Goal: Task Accomplishment & Management: Manage account settings

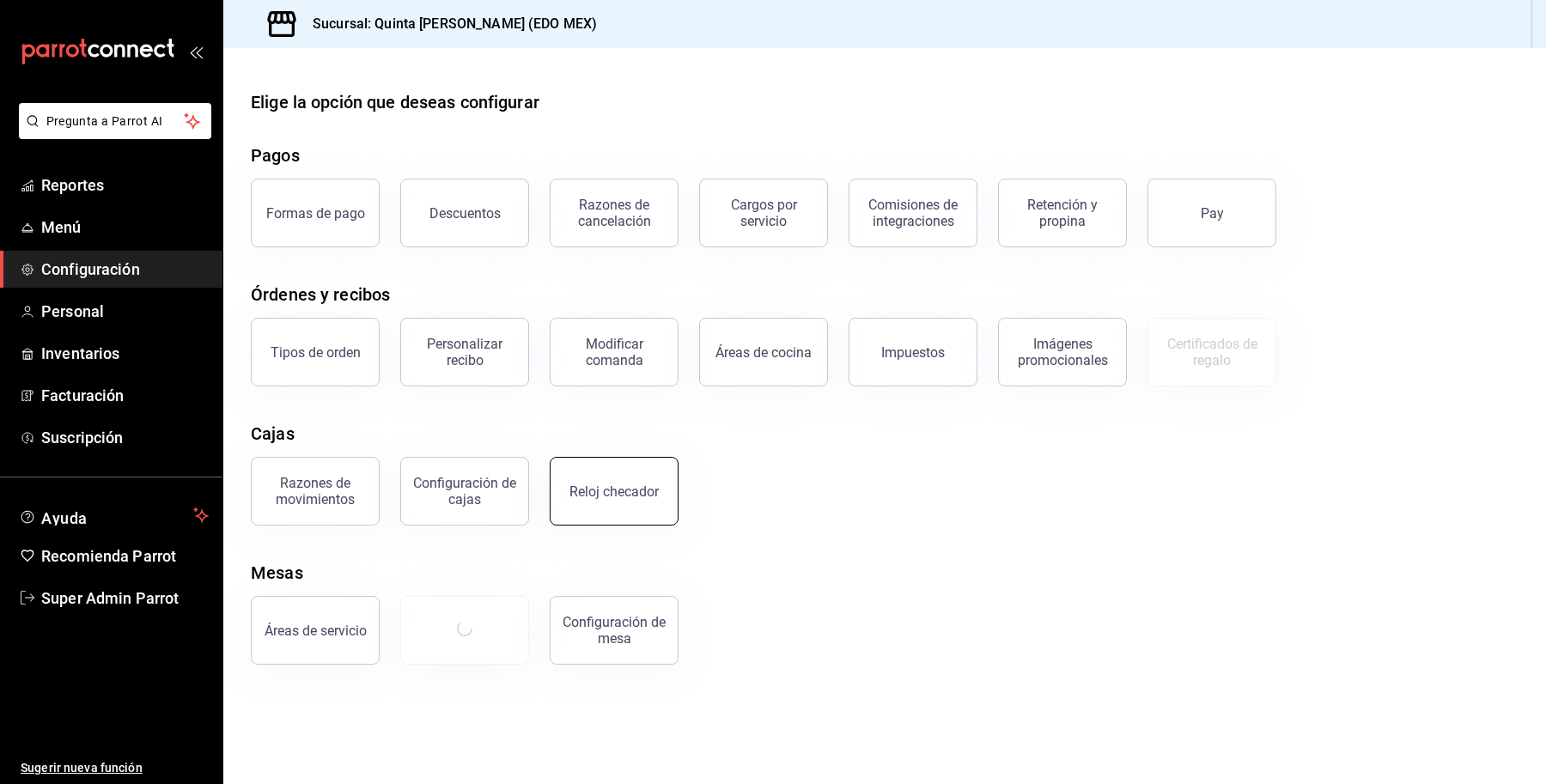
click at [598, 494] on div "Reloj checador" at bounding box center [613, 492] width 89 height 17
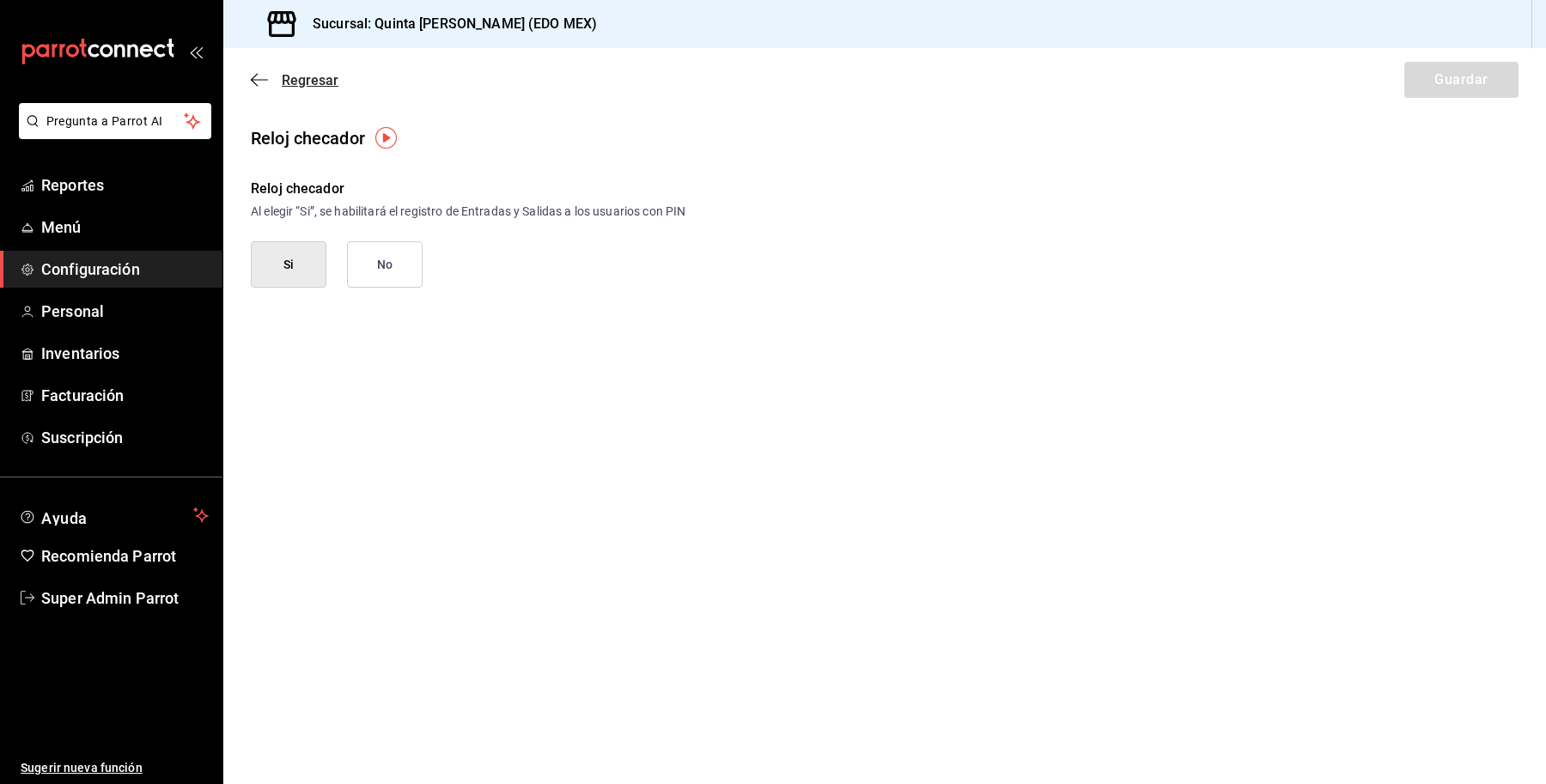
click at [303, 74] on span "Regresar" at bounding box center [310, 80] width 57 height 17
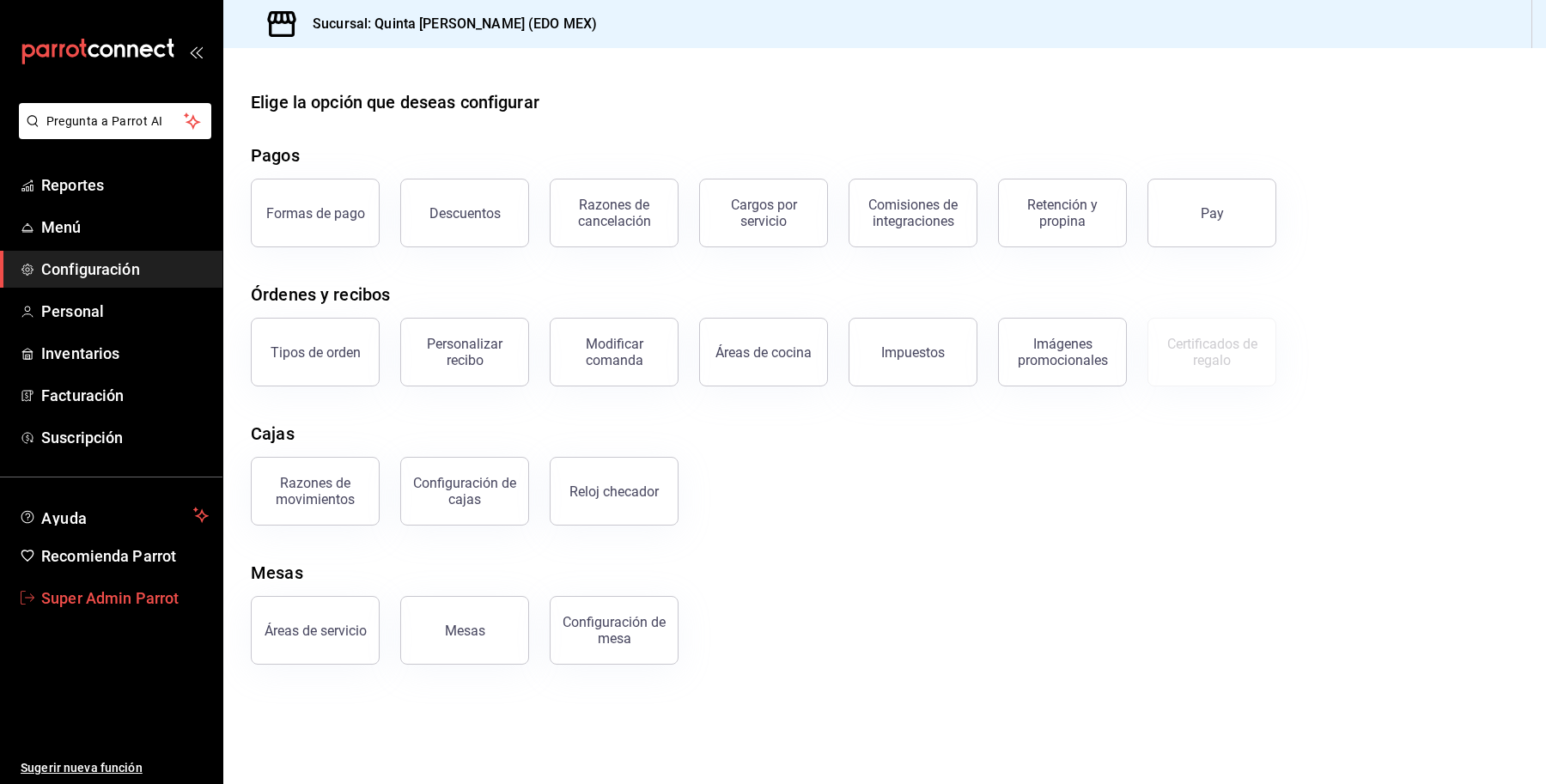
click at [120, 597] on span "Super Admin Parrot" at bounding box center [125, 597] width 167 height 23
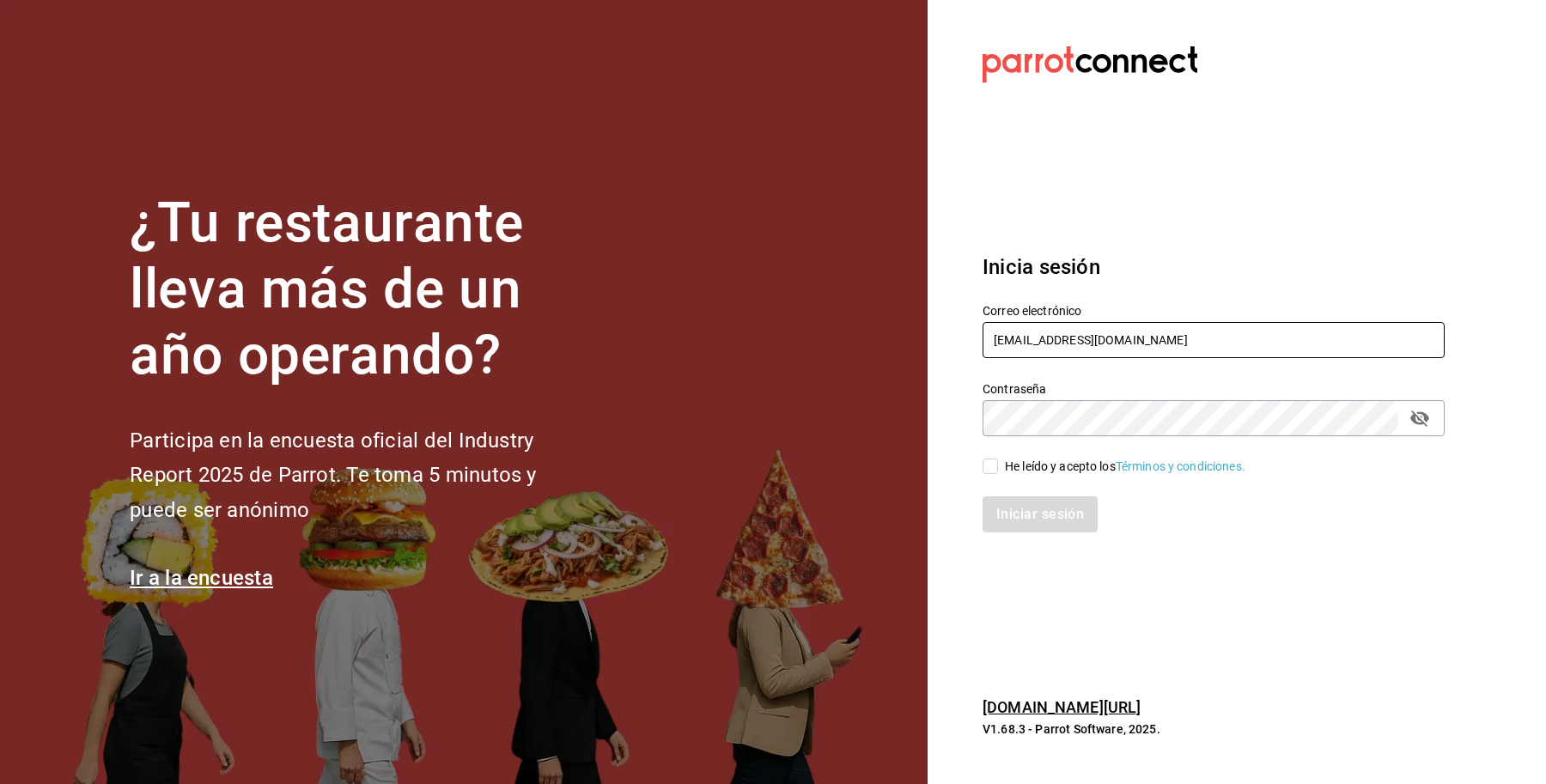
drag, startPoint x: 1184, startPoint y: 341, endPoint x: 902, endPoint y: 335, distance: 282.1
click at [902, 335] on div "¿Tu restaurante lleva más de un año operando? Participa en la encuesta oficial …" at bounding box center [773, 392] width 1546 height 784
paste input "laluna@sanpedr"
type input "laluna@sanpedro.com"
drag, startPoint x: 977, startPoint y: 456, endPoint x: 992, endPoint y: 466, distance: 18.0
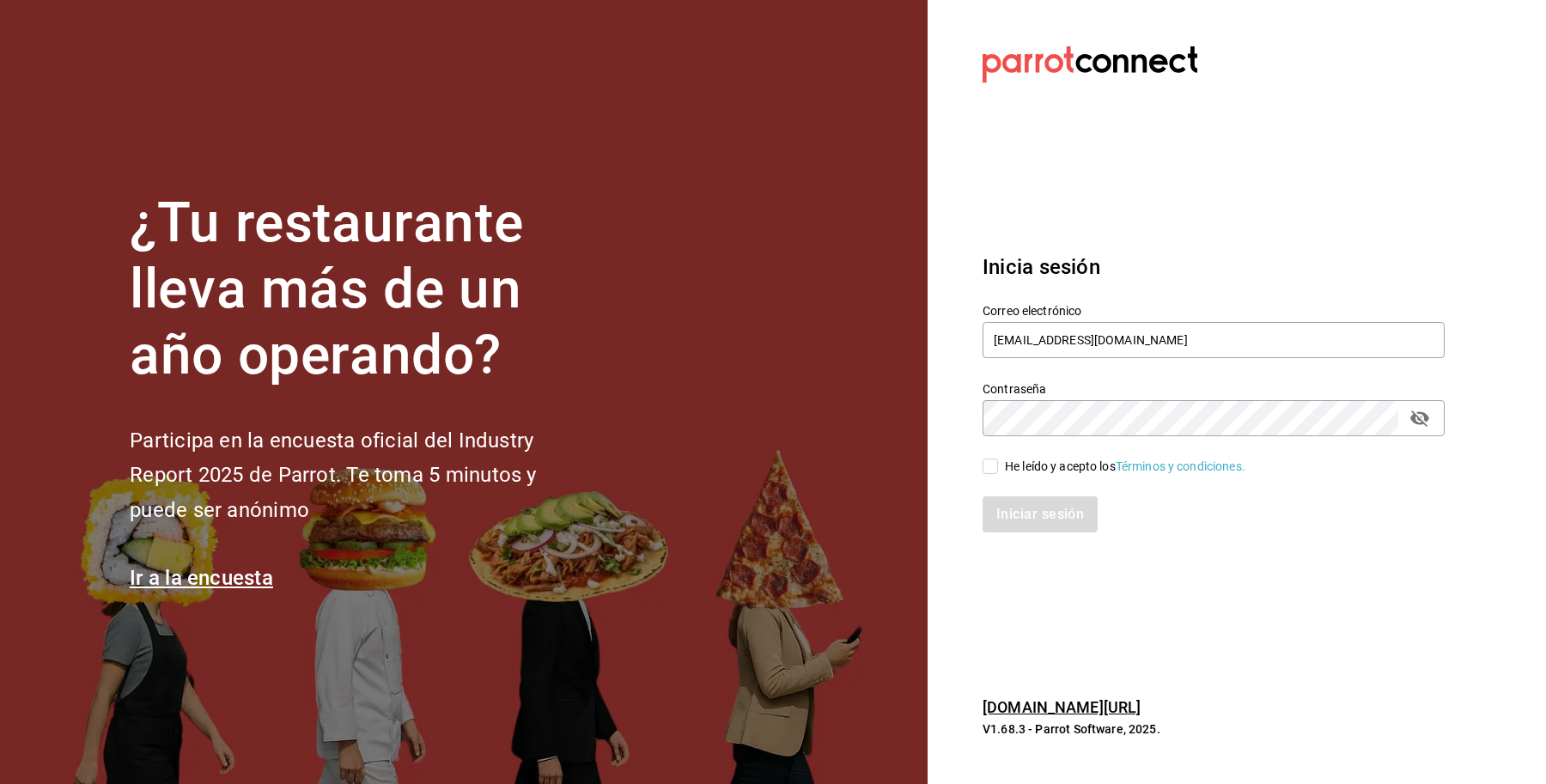
click at [977, 456] on div "He leído y acepto los Términos y condiciones." at bounding box center [1203, 455] width 483 height 40
click at [994, 470] on input "He leído y acepto los Términos y condiciones." at bounding box center [990, 466] width 16 height 16
checkbox input "true"
click at [1018, 515] on button "Iniciar sesión" at bounding box center [1040, 514] width 117 height 36
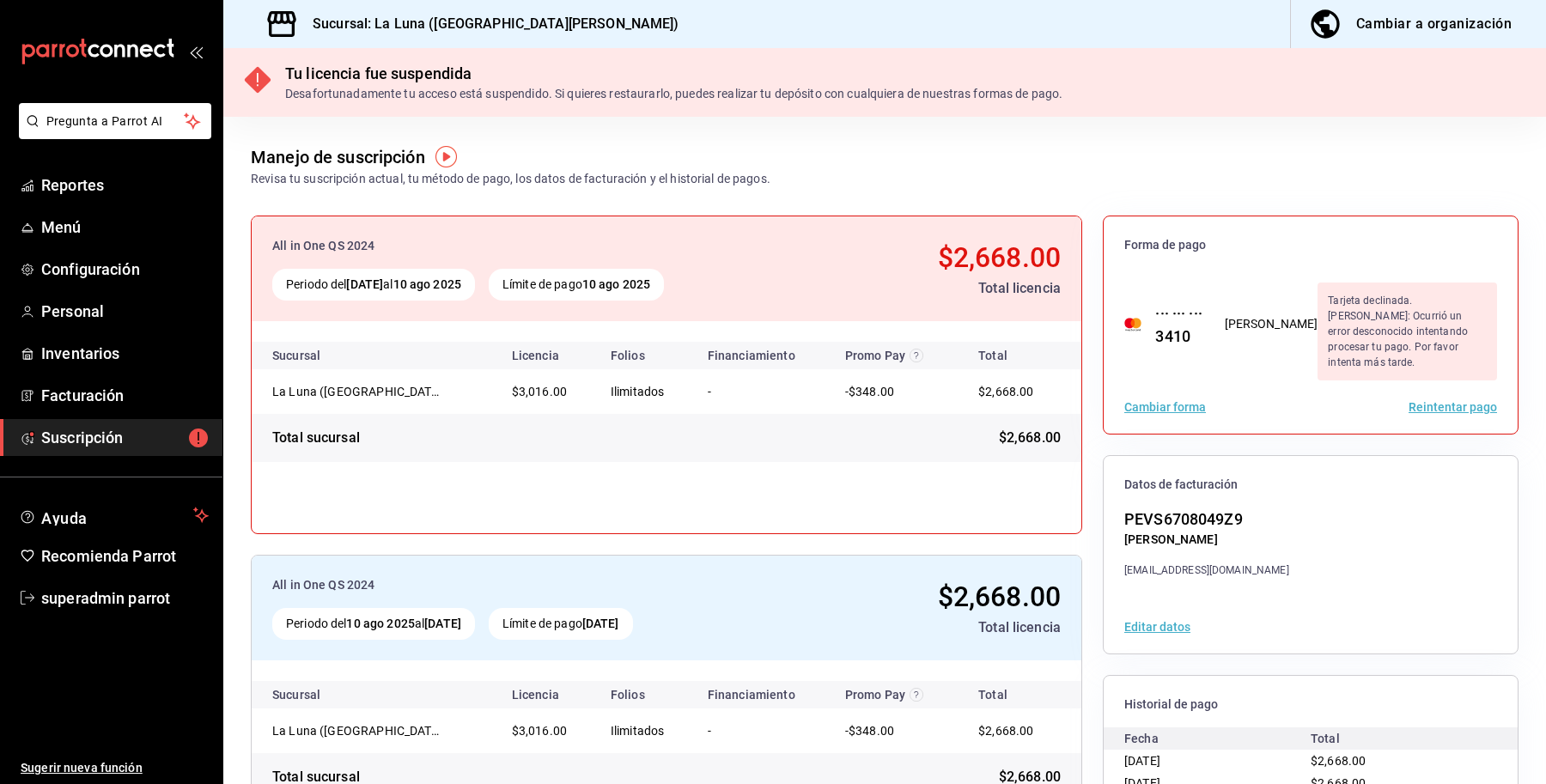
click at [1415, 401] on button "Reintentar pago" at bounding box center [1452, 406] width 88 height 12
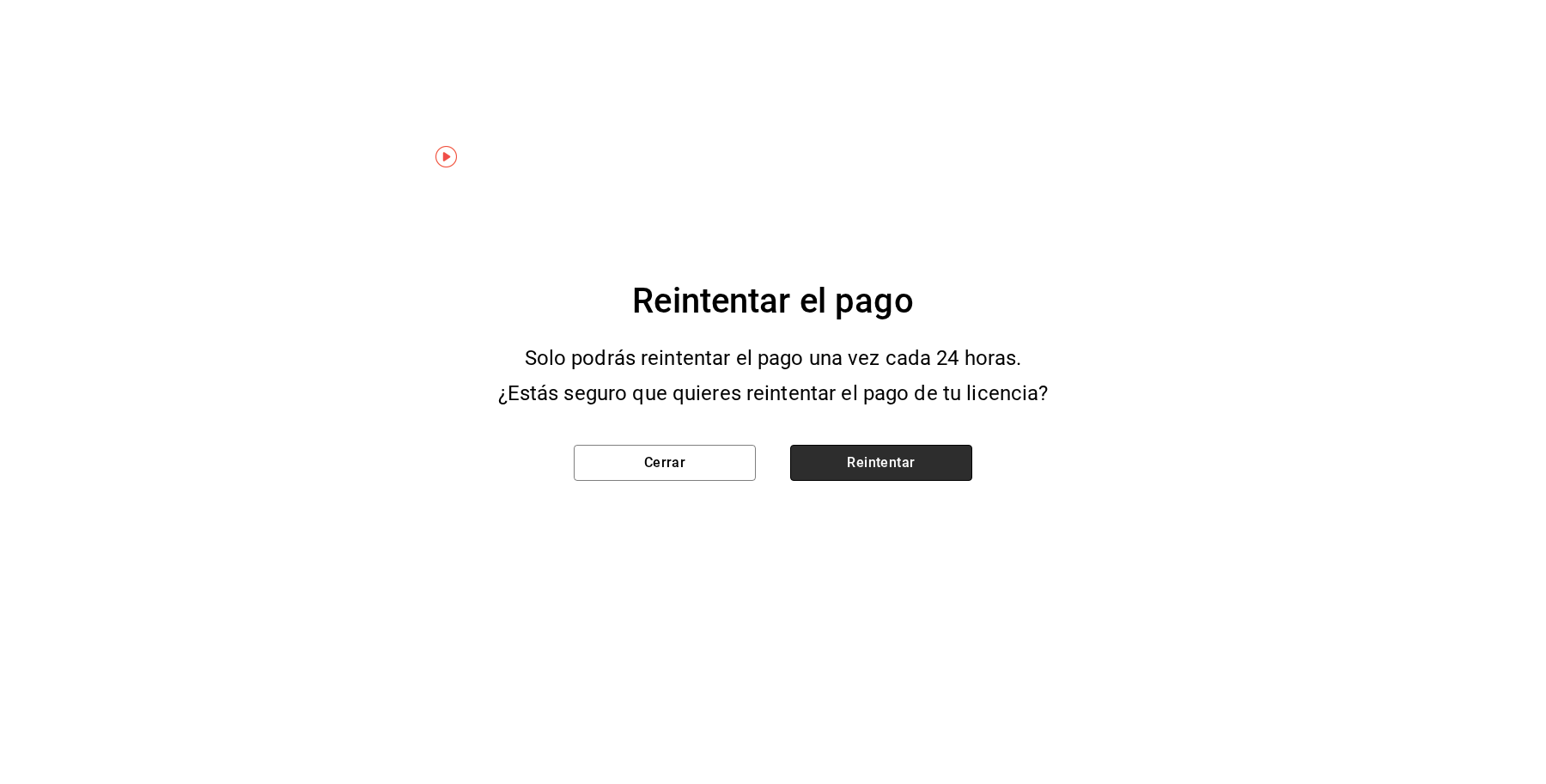
click at [868, 471] on button "Reintentar" at bounding box center [881, 462] width 182 height 36
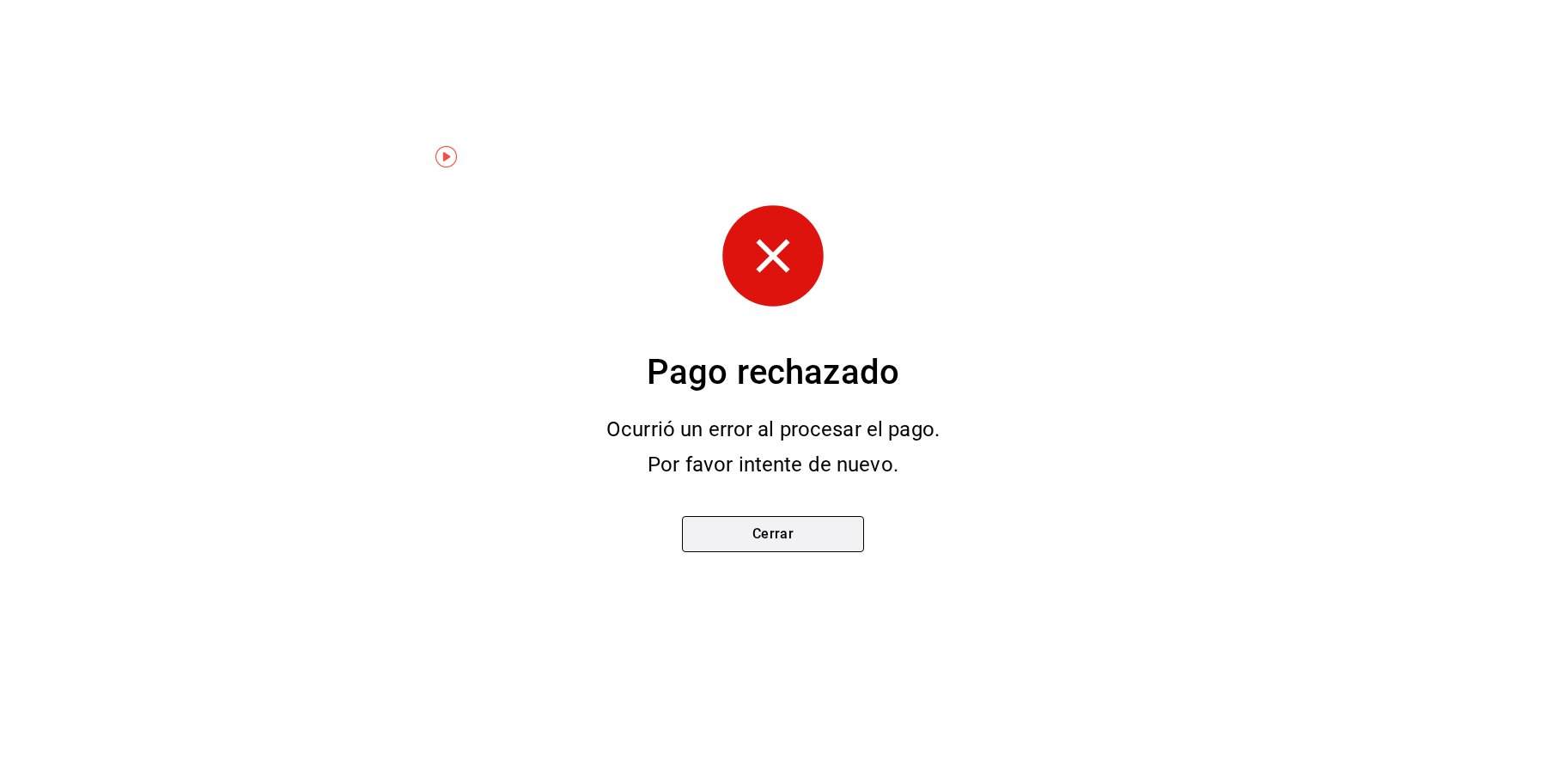
click at [796, 522] on button "Cerrar" at bounding box center [773, 533] width 182 height 36
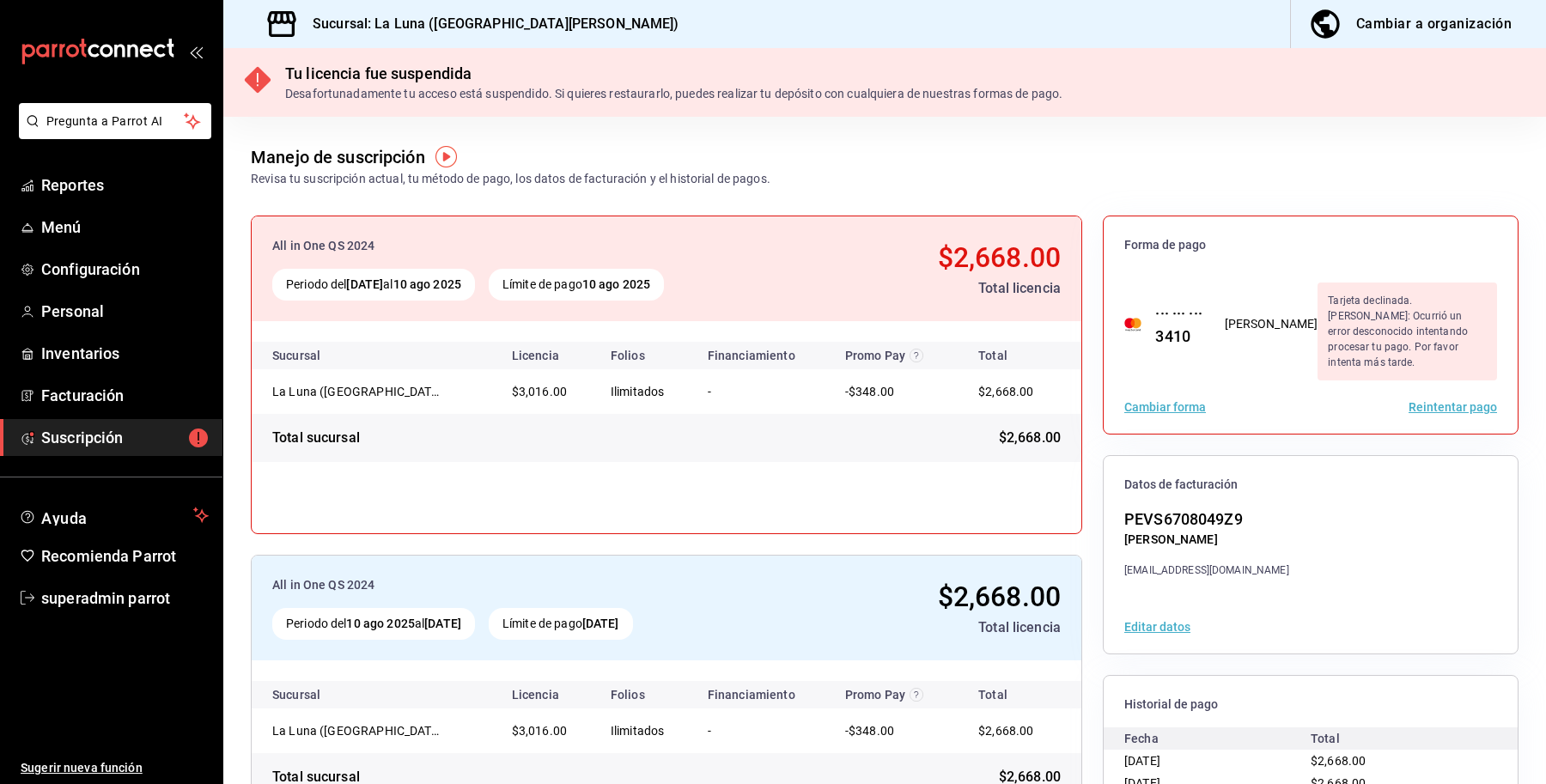
click at [1426, 401] on button "Reintentar pago" at bounding box center [1452, 406] width 88 height 12
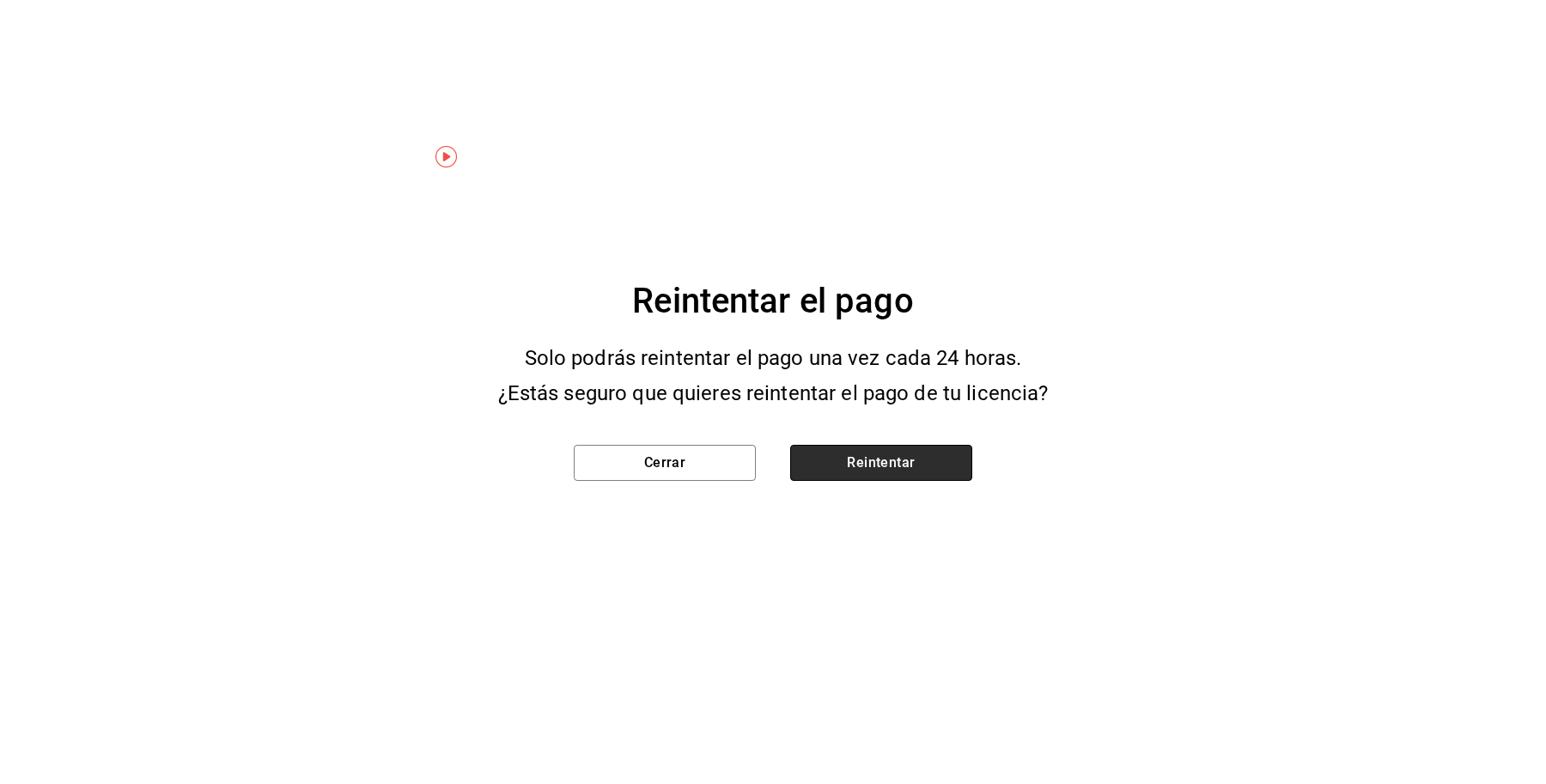
click at [872, 465] on button "Reintentar" at bounding box center [881, 462] width 182 height 36
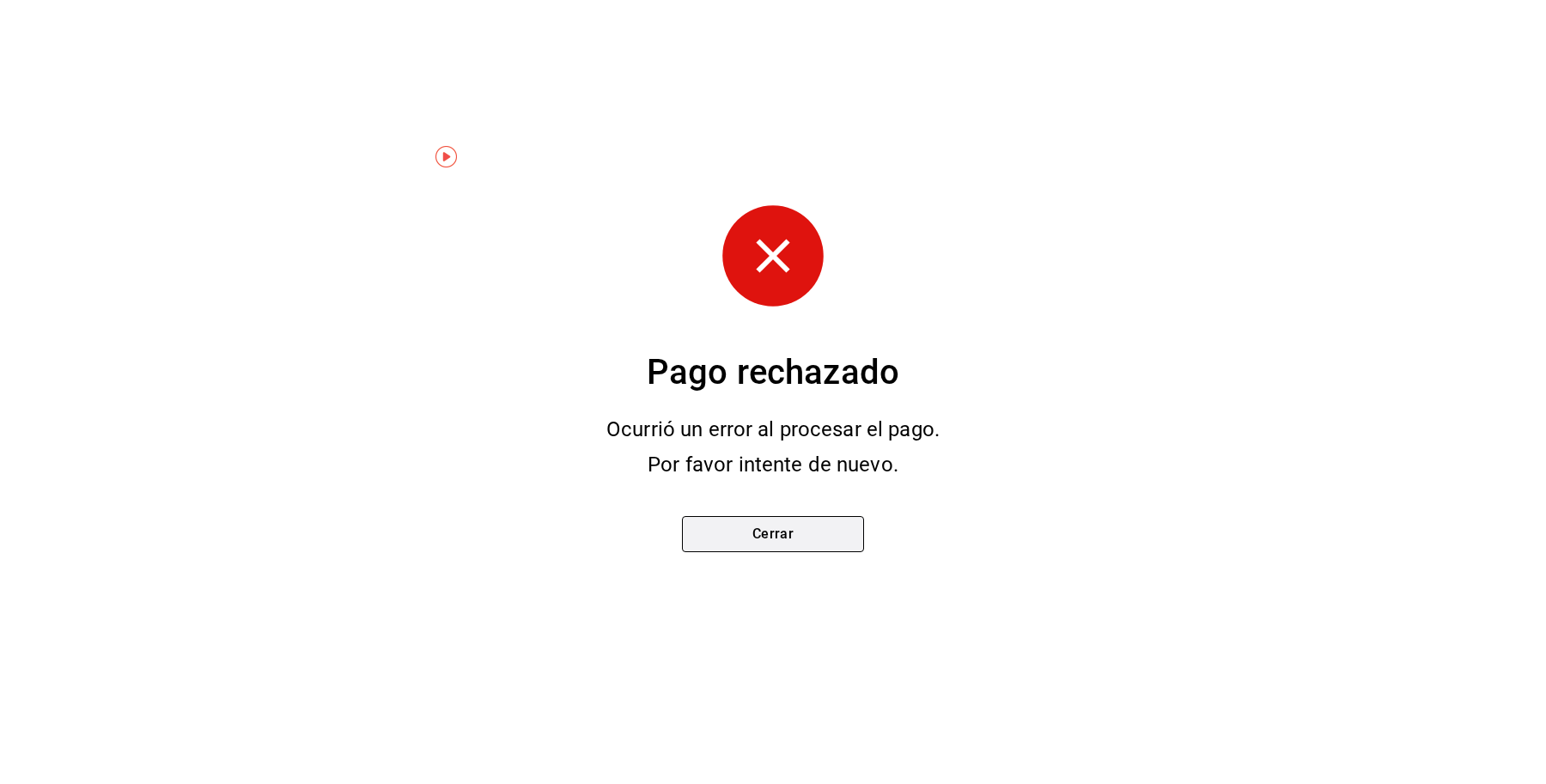
click at [808, 550] on button "Cerrar" at bounding box center [773, 533] width 182 height 36
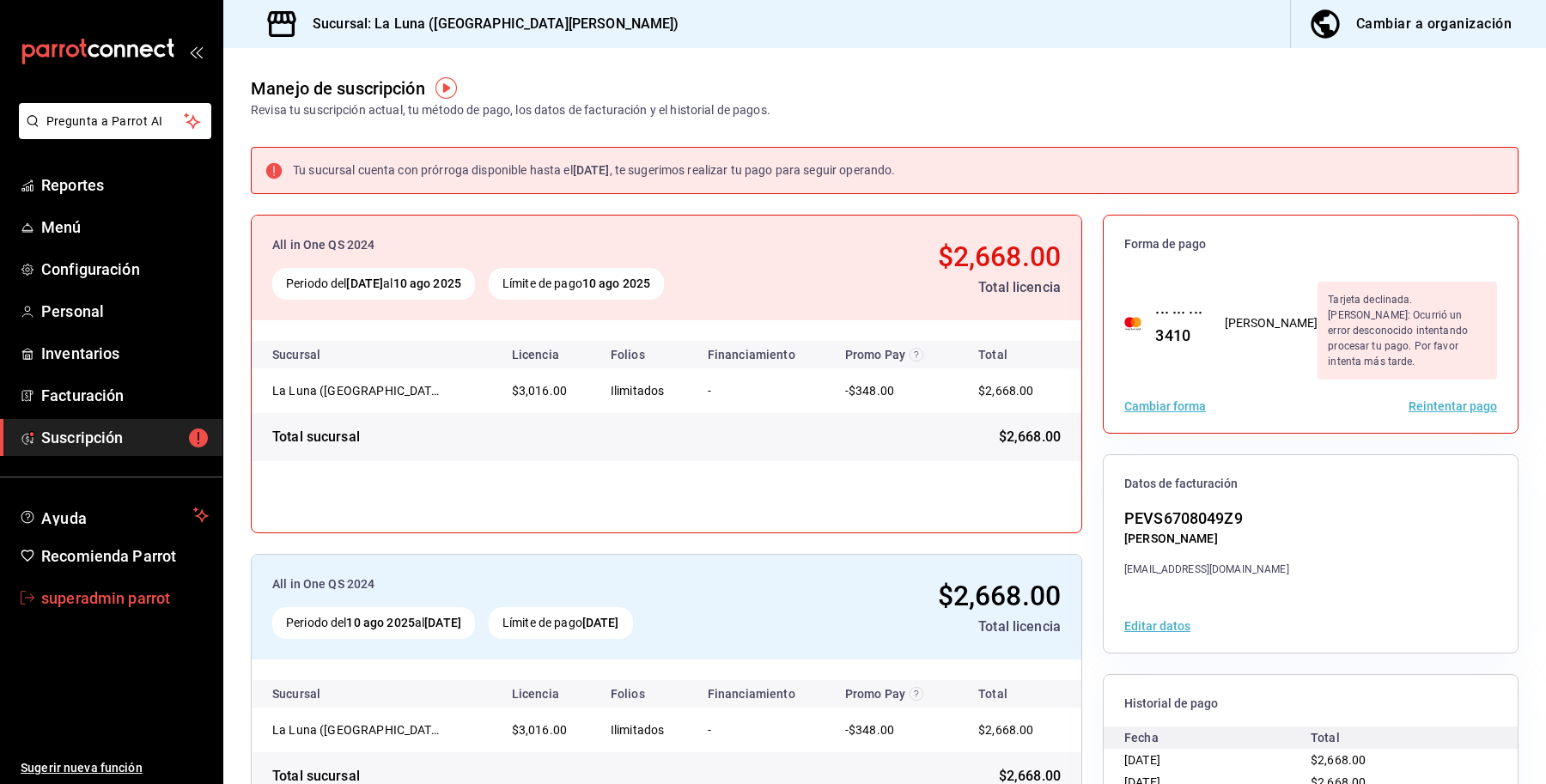
click at [98, 590] on span "superadmin parrot" at bounding box center [125, 597] width 167 height 23
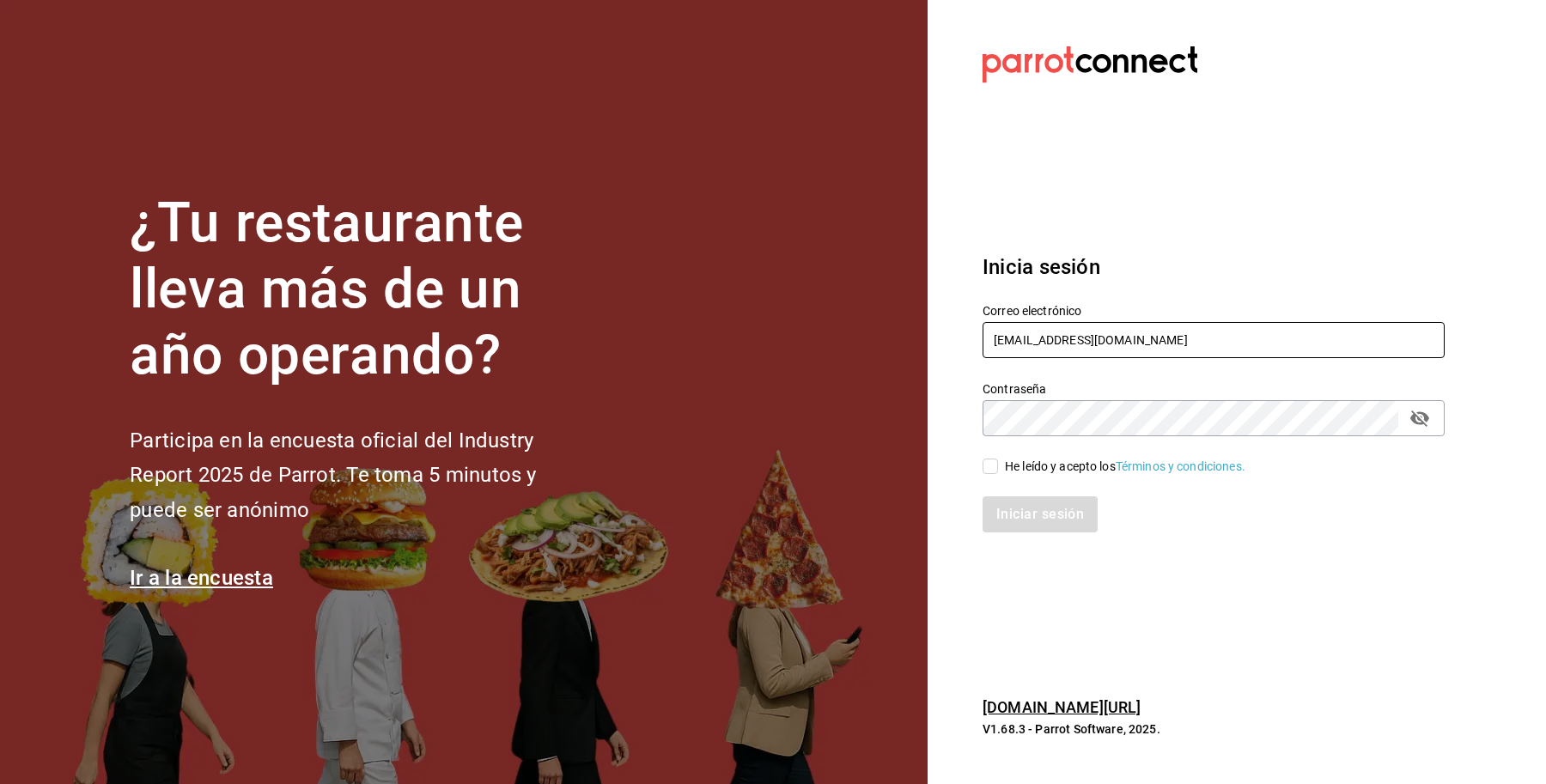
drag, startPoint x: 1155, startPoint y: 341, endPoint x: 859, endPoint y: 307, distance: 297.9
click at [859, 307] on div "¿Tu restaurante lleva más de un año operando? Participa en la encuesta oficial …" at bounding box center [773, 392] width 1546 height 784
paste input "quintabobadilla@texcoc"
type input "[EMAIL_ADDRESS][DOMAIN_NAME]"
click at [1035, 472] on div "He leído y acepto los Términos y condiciones." at bounding box center [1125, 467] width 240 height 18
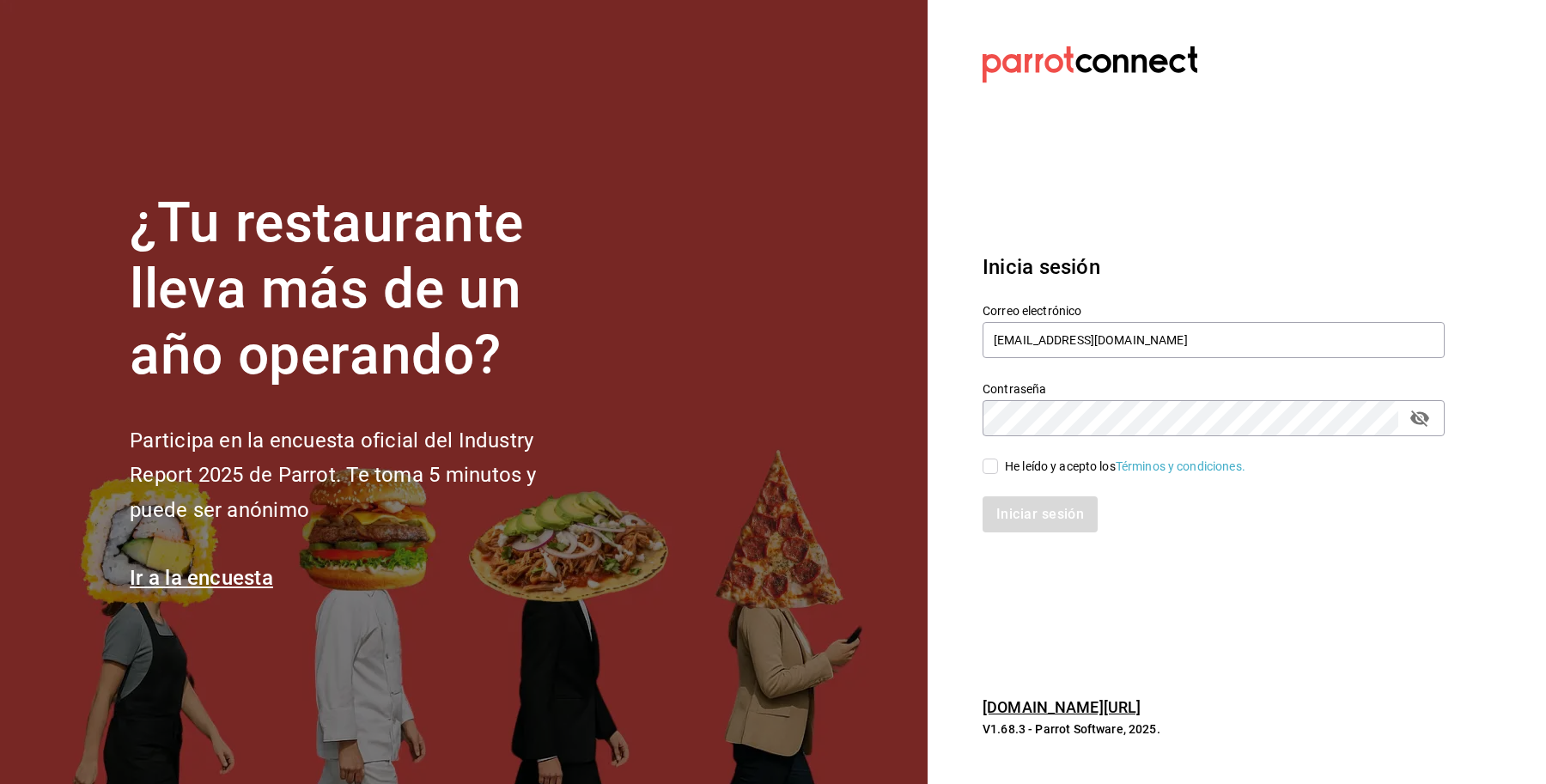
click at [998, 472] on input "He leído y acepto los Términos y condiciones." at bounding box center [990, 466] width 16 height 16
checkbox input "true"
click at [1046, 499] on button "Iniciar sesión" at bounding box center [1040, 514] width 117 height 36
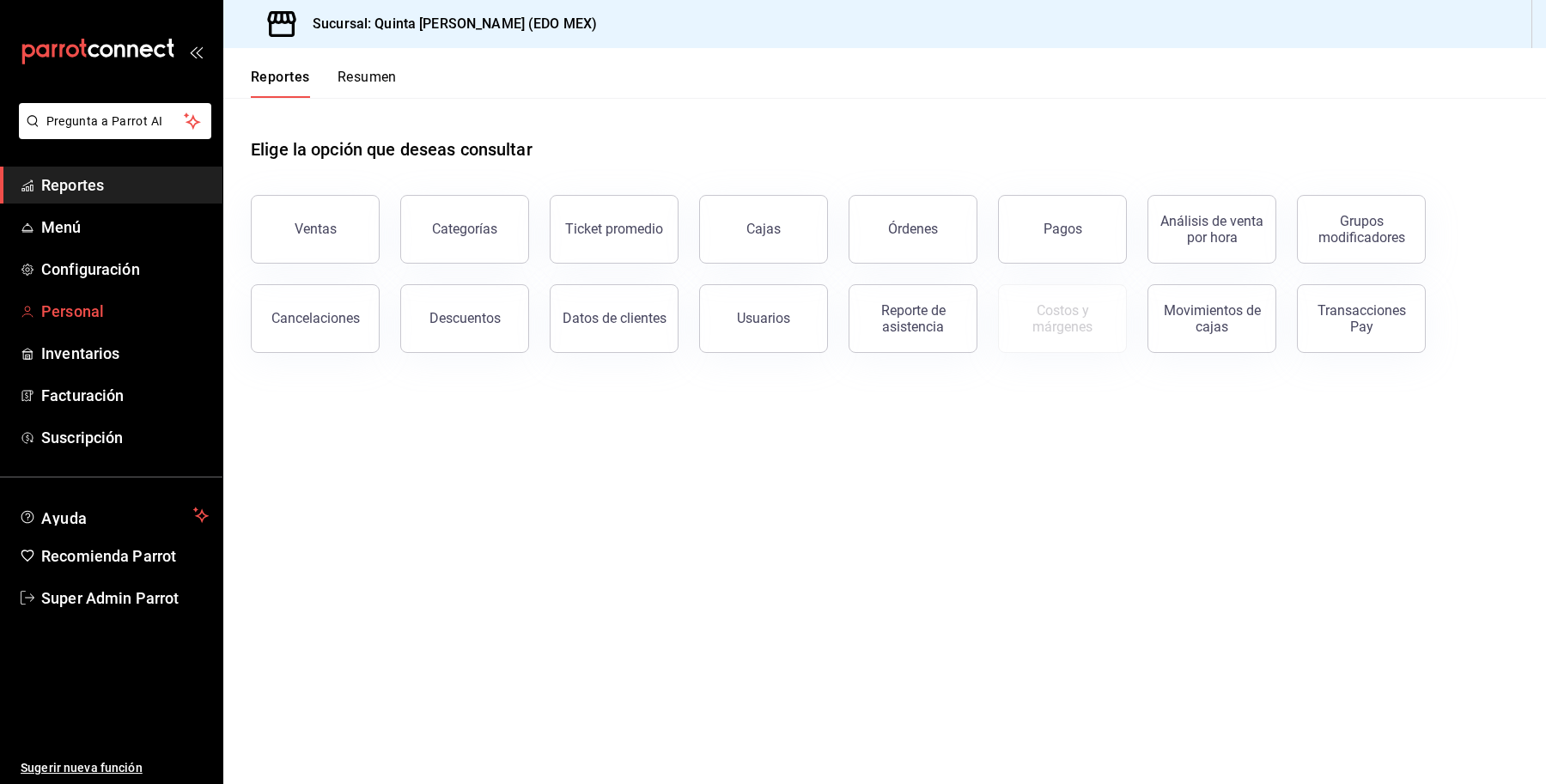
click at [67, 314] on span "Personal" at bounding box center [125, 311] width 167 height 23
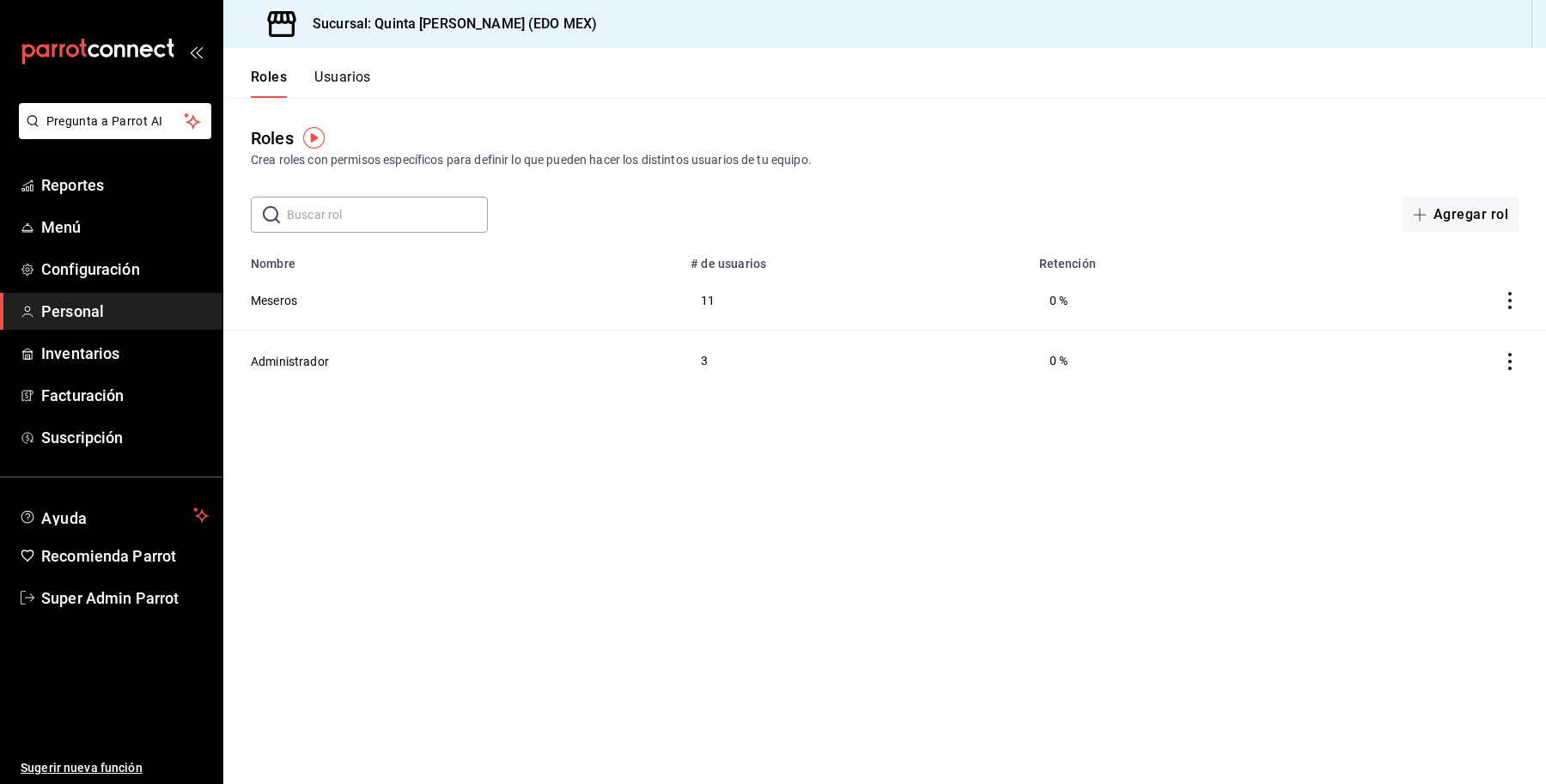
click at [352, 77] on button "Usuarios" at bounding box center [343, 84] width 57 height 29
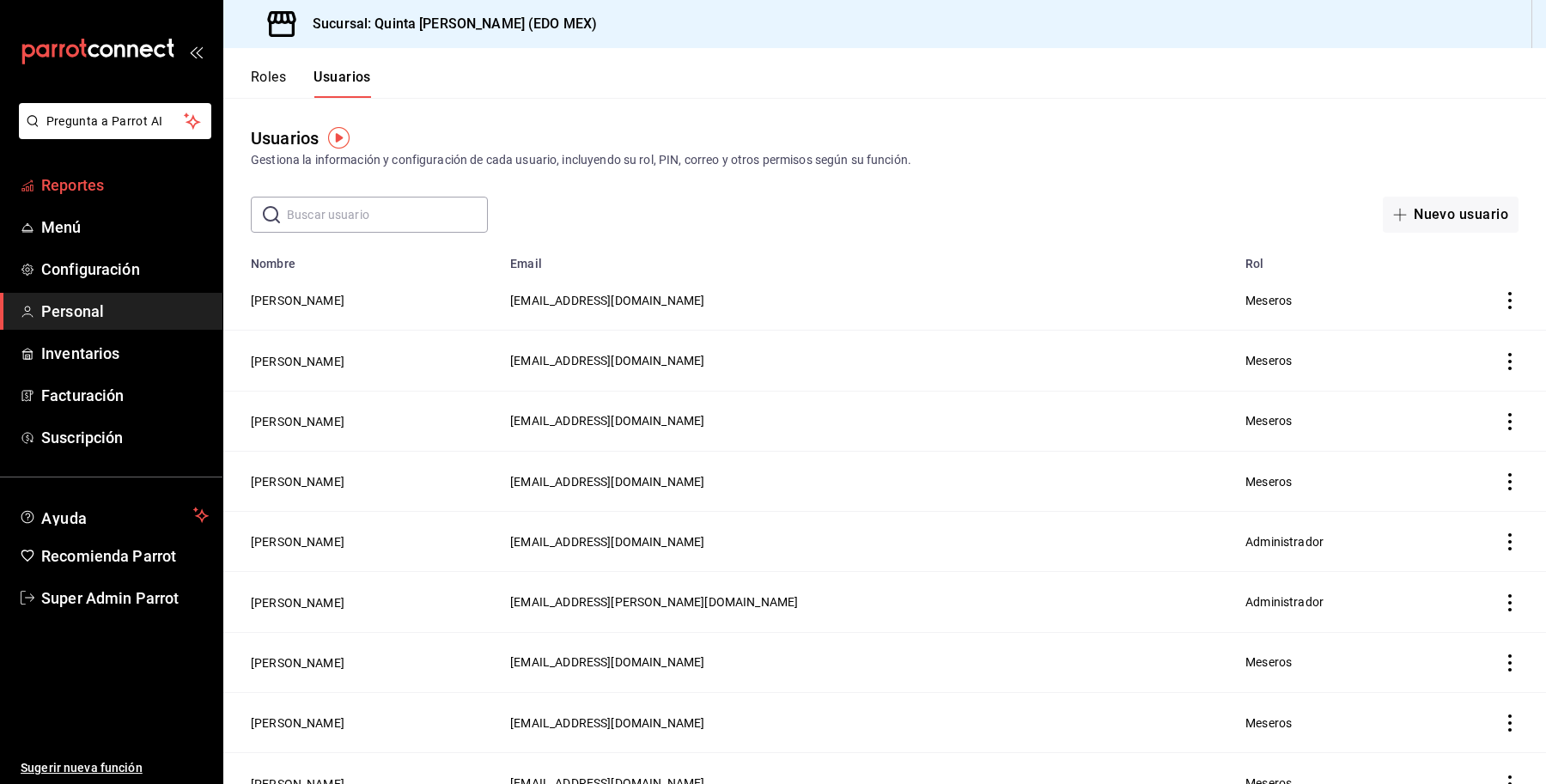
click at [123, 185] on span "Reportes" at bounding box center [125, 185] width 167 height 23
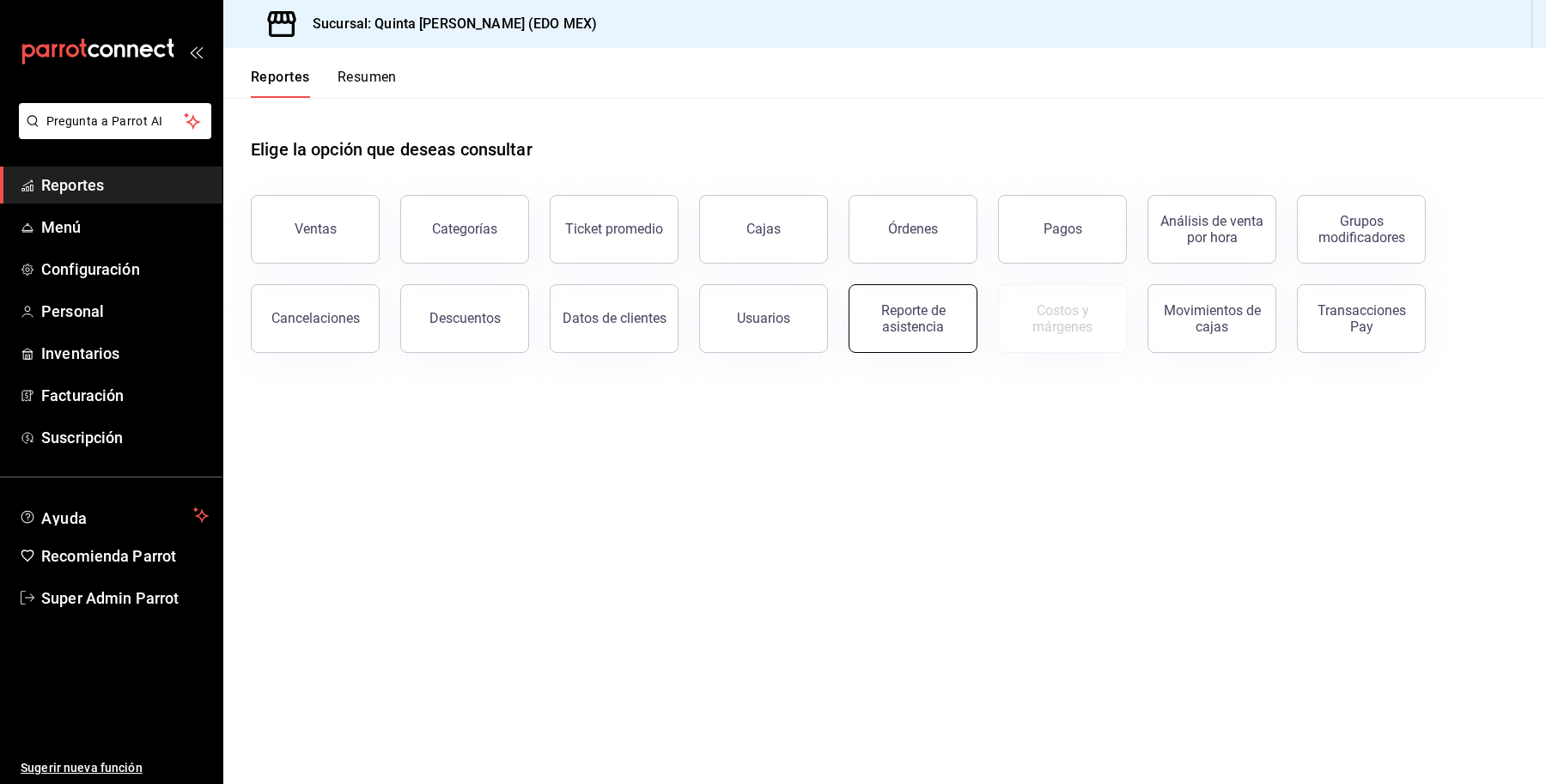
click at [902, 313] on div "Reporte de asistencia" at bounding box center [913, 318] width 107 height 32
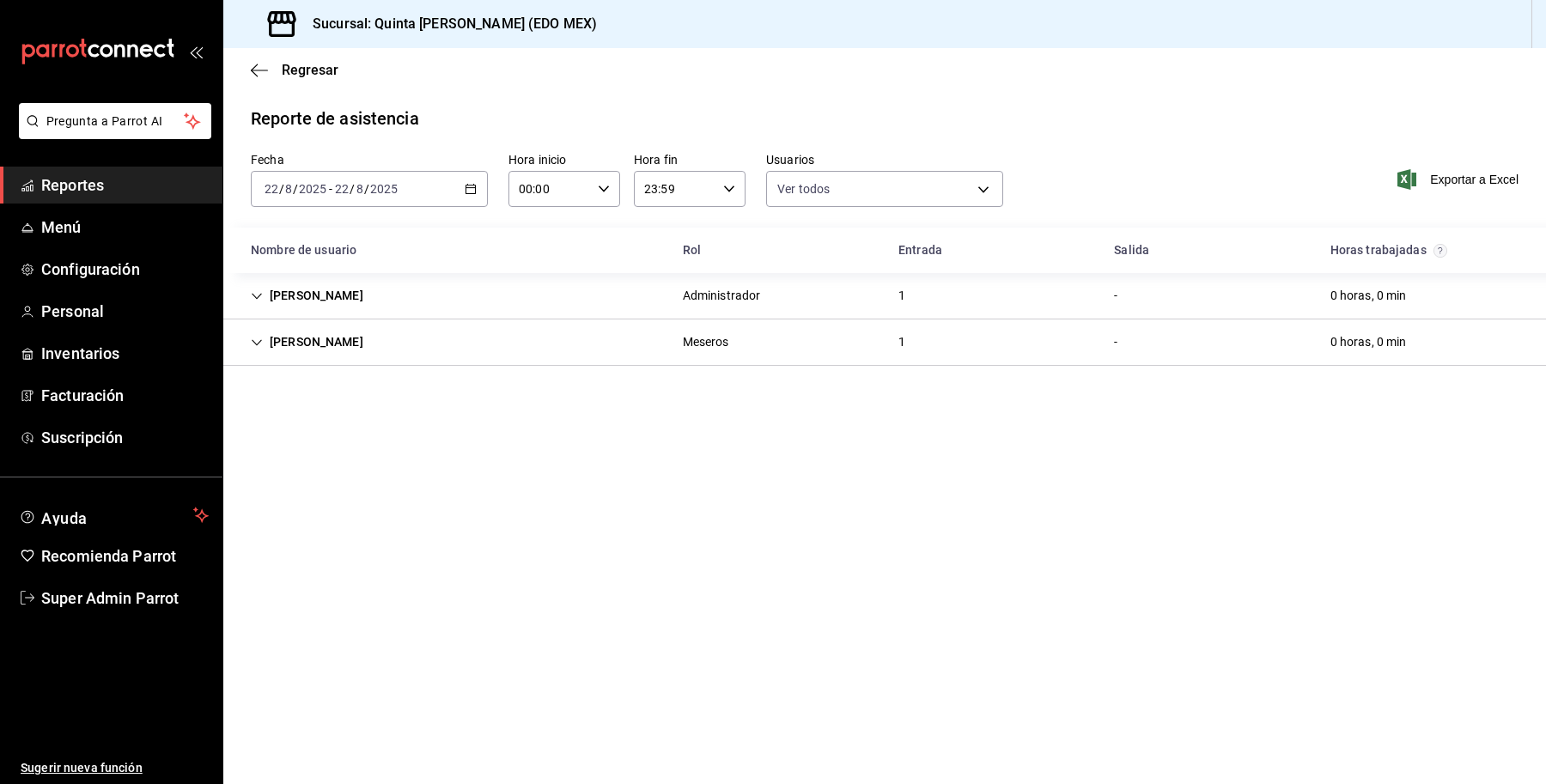
click at [429, 188] on div "[DATE] [DATE] - [DATE] [DATE]" at bounding box center [370, 188] width 237 height 36
click at [533, 546] on main "Regresar Reporte de asistencia Fecha [DATE] [DATE] - [DATE] [DATE] [DATE] [DATE…" at bounding box center [885, 415] width 1323 height 735
click at [323, 290] on div "[PERSON_NAME]" at bounding box center [307, 295] width 140 height 32
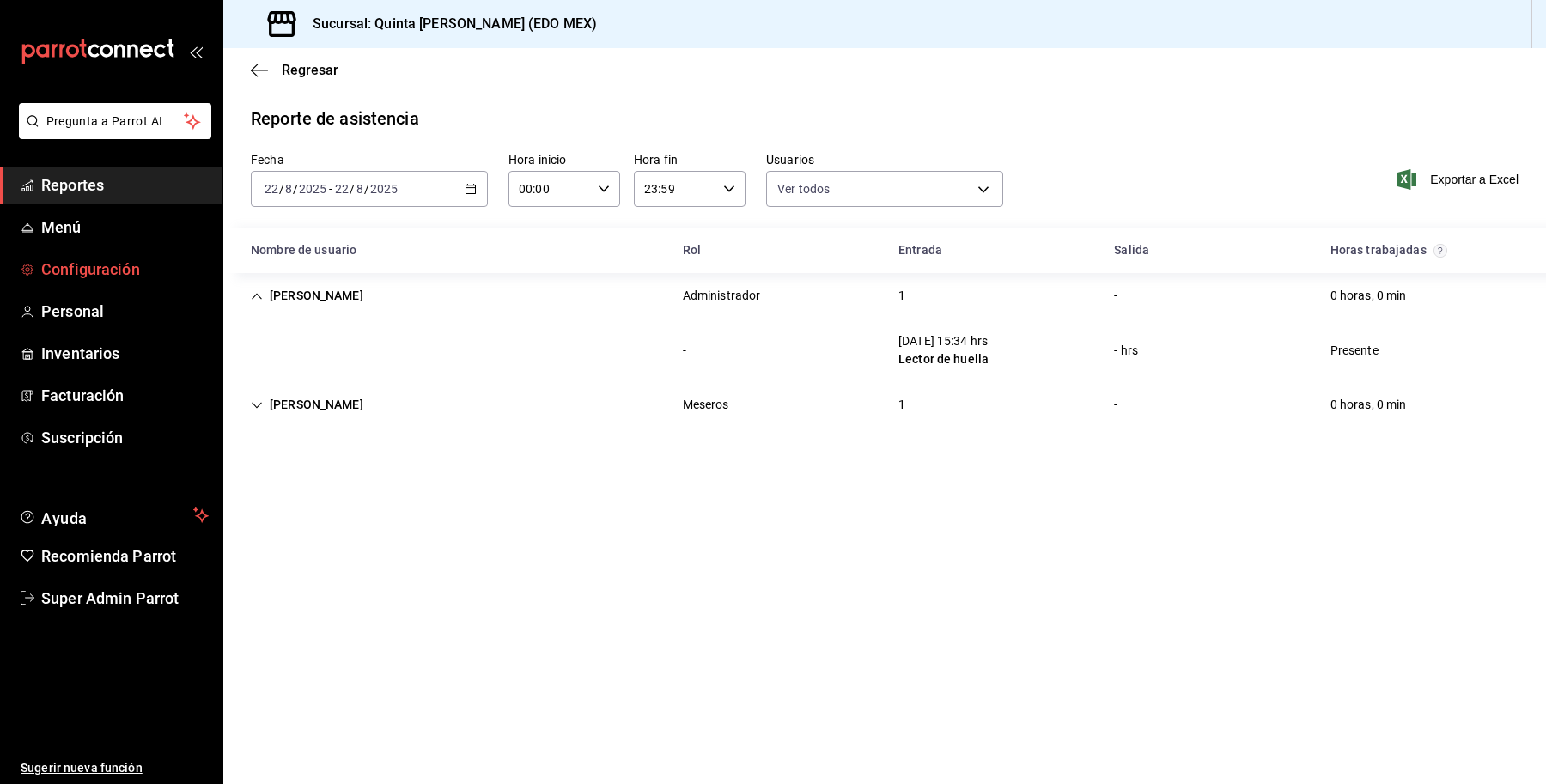
click at [112, 258] on link "Configuración" at bounding box center [111, 269] width 223 height 37
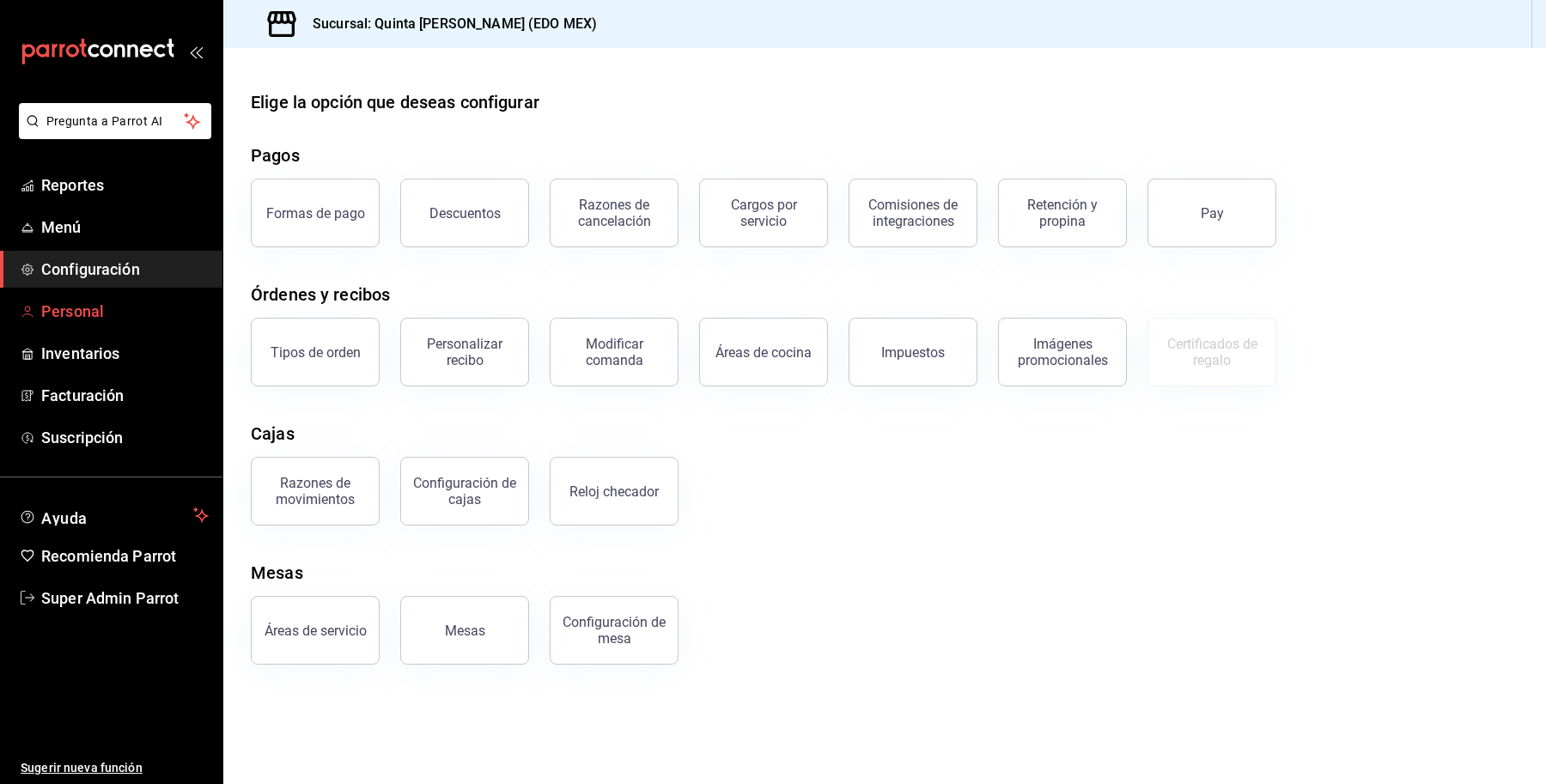
click at [91, 324] on link "Personal" at bounding box center [111, 311] width 223 height 37
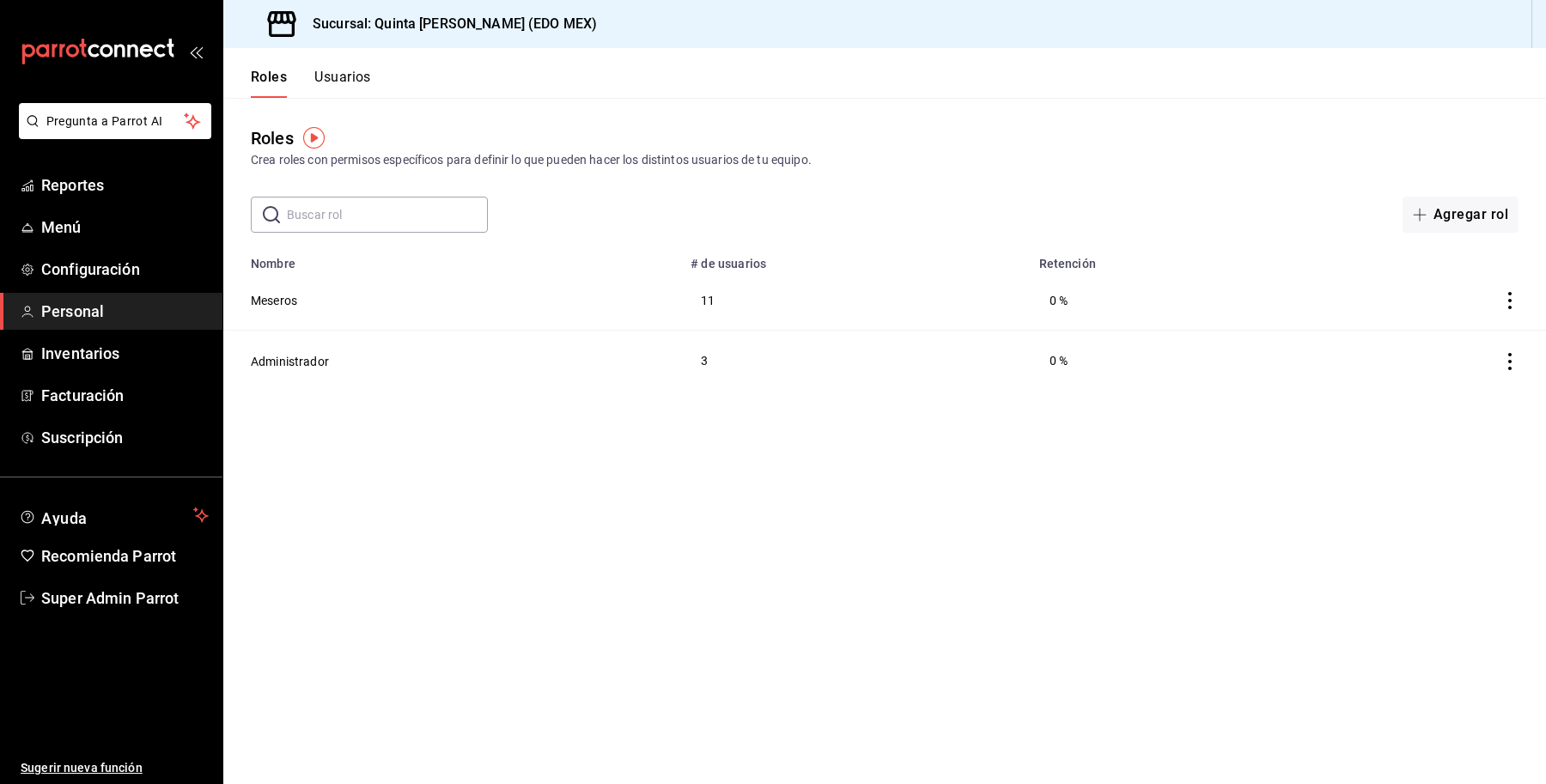
click at [350, 86] on button "Usuarios" at bounding box center [343, 84] width 57 height 29
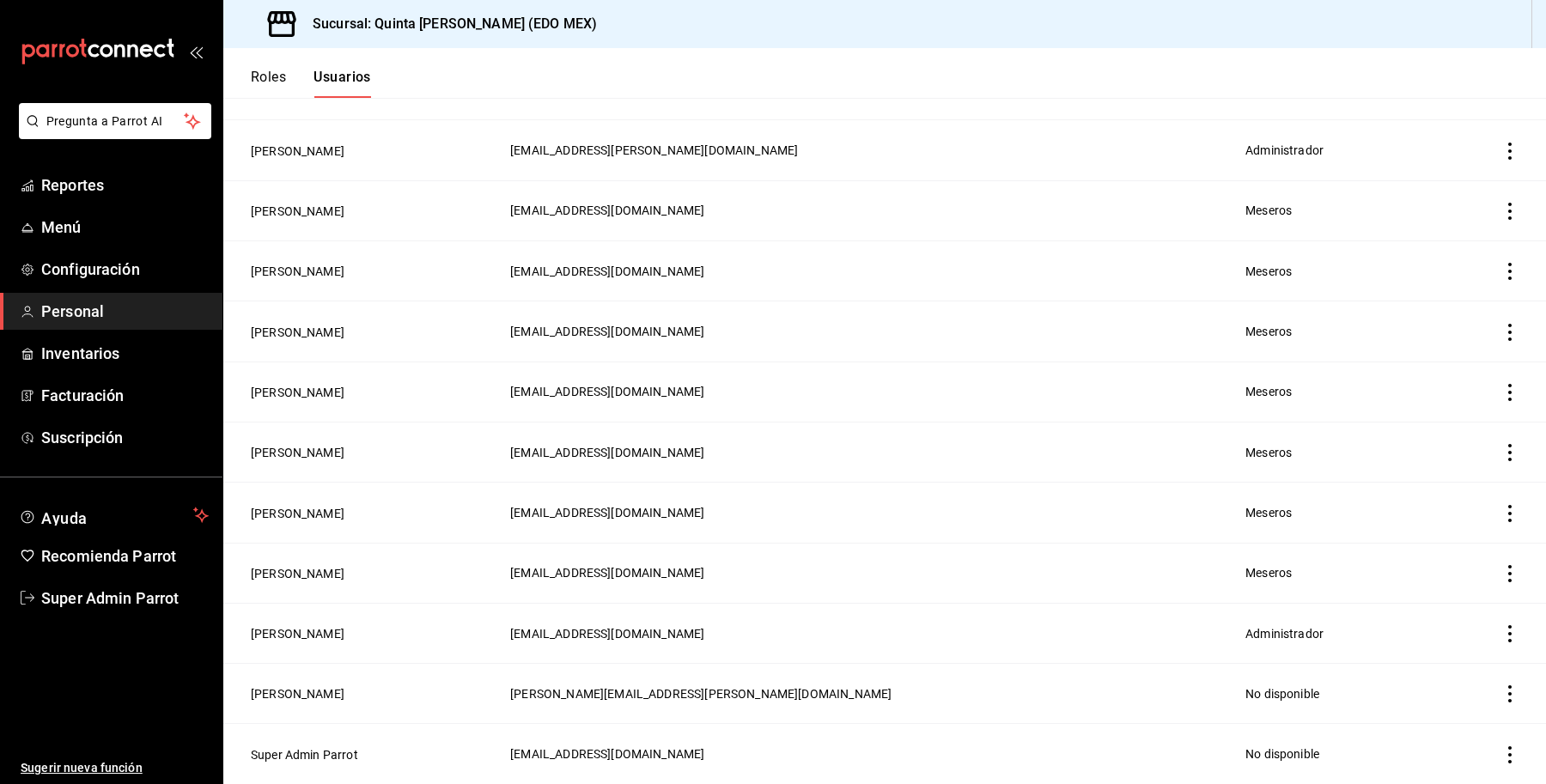
scroll to position [455, 0]
click at [299, 638] on button "[PERSON_NAME]" at bounding box center [298, 633] width 94 height 17
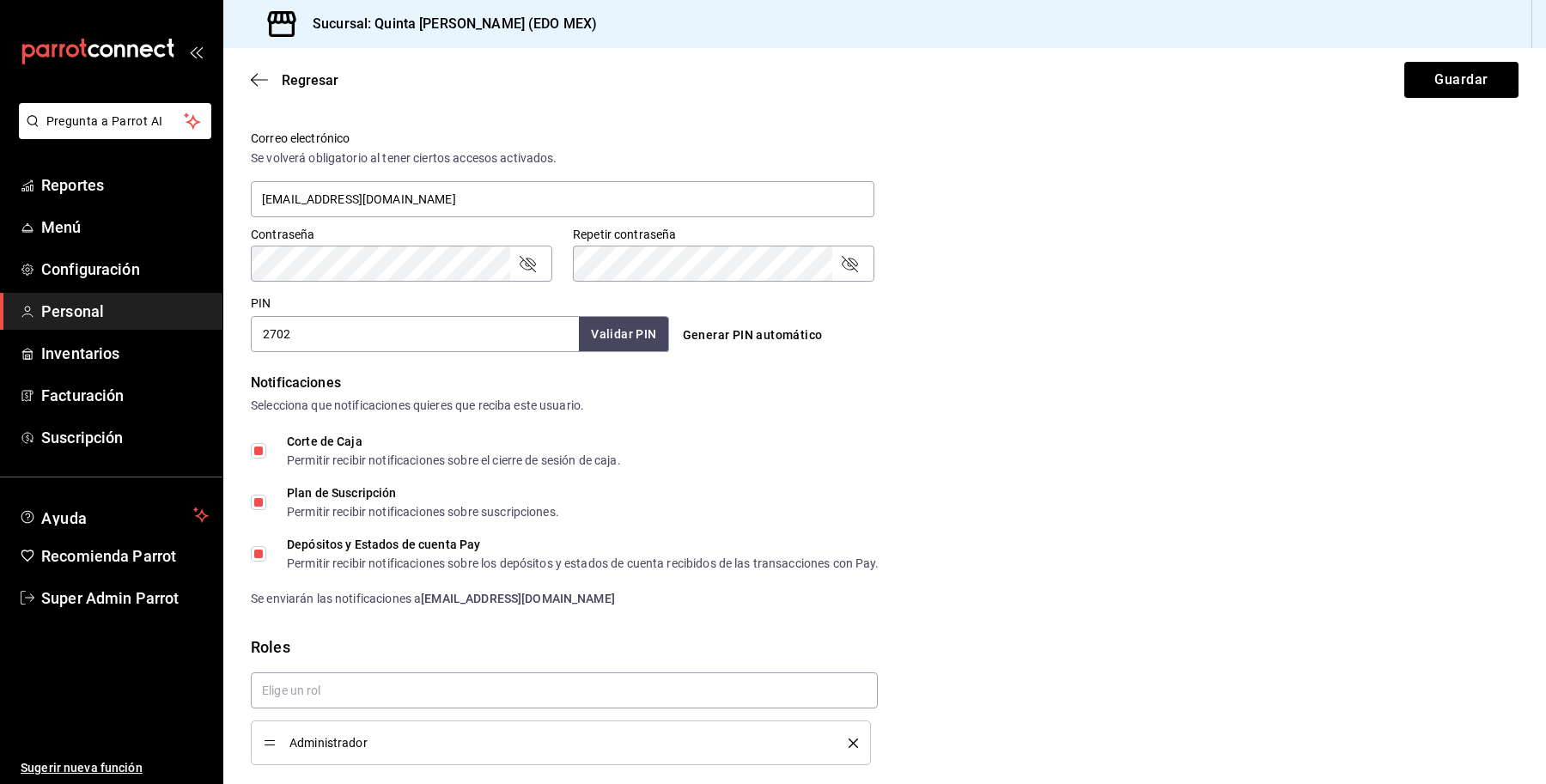
scroll to position [682, 0]
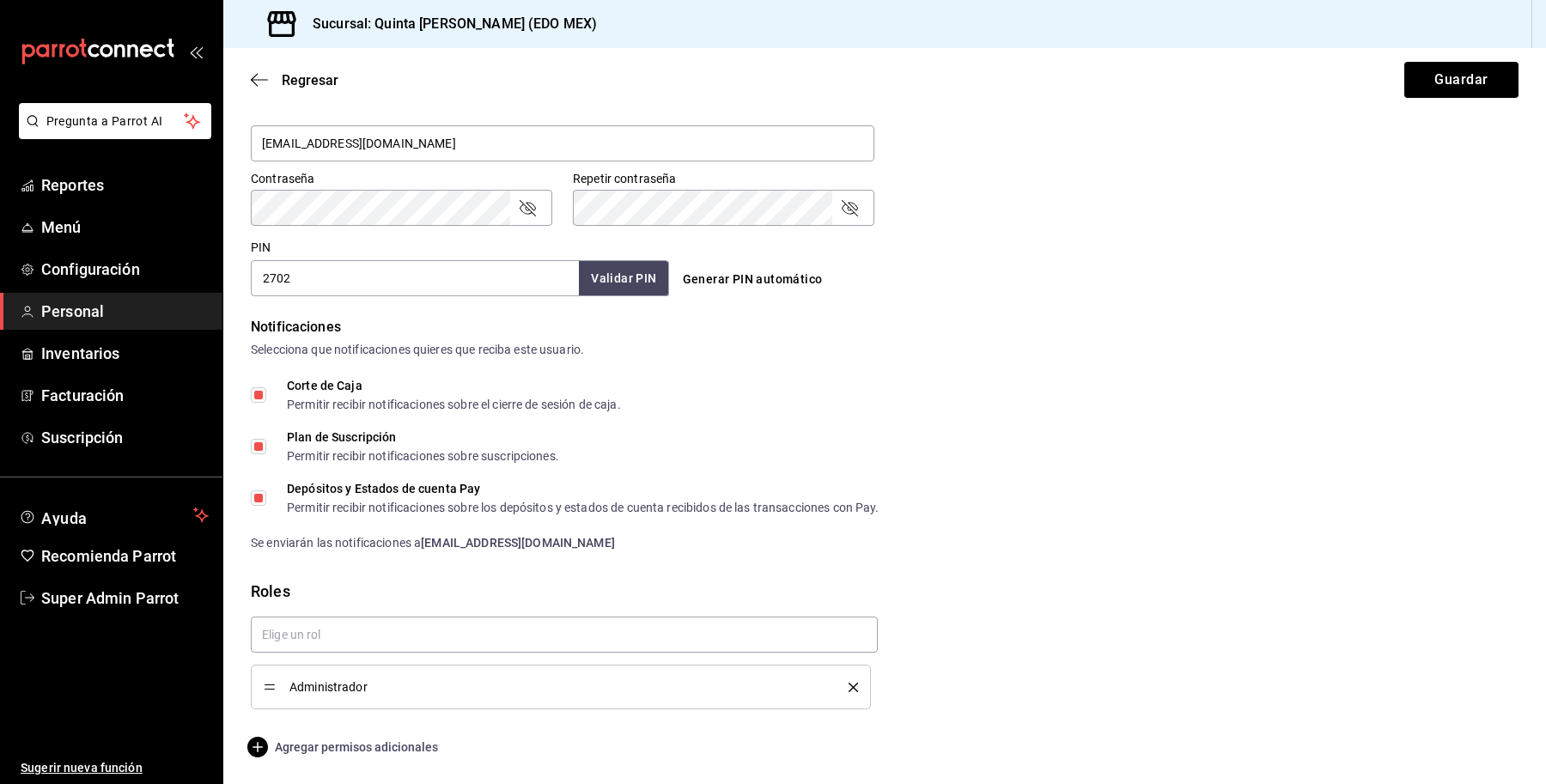
click at [338, 744] on span "Agregar permisos adicionales" at bounding box center [345, 746] width 188 height 20
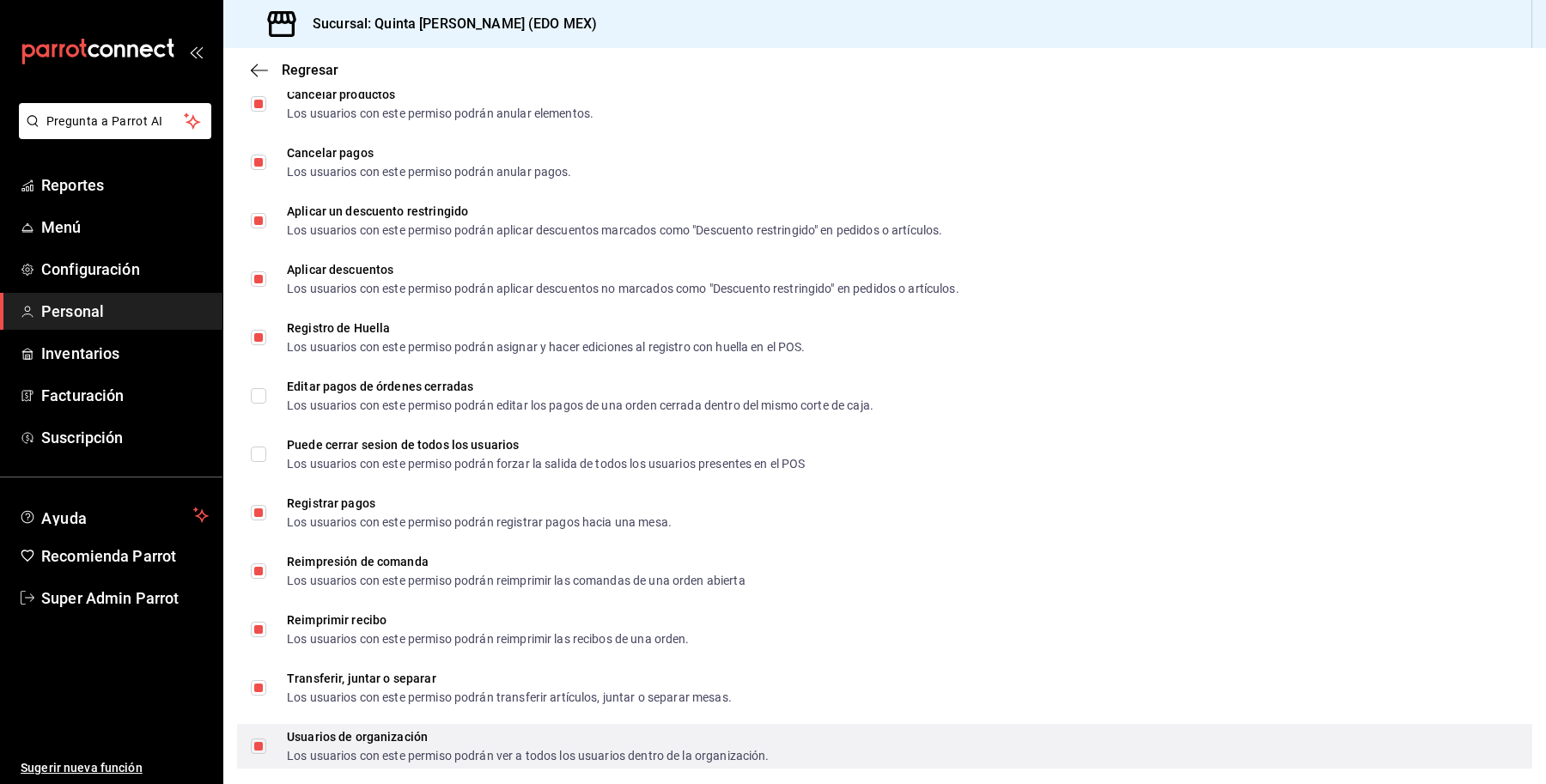
scroll to position [2341, 0]
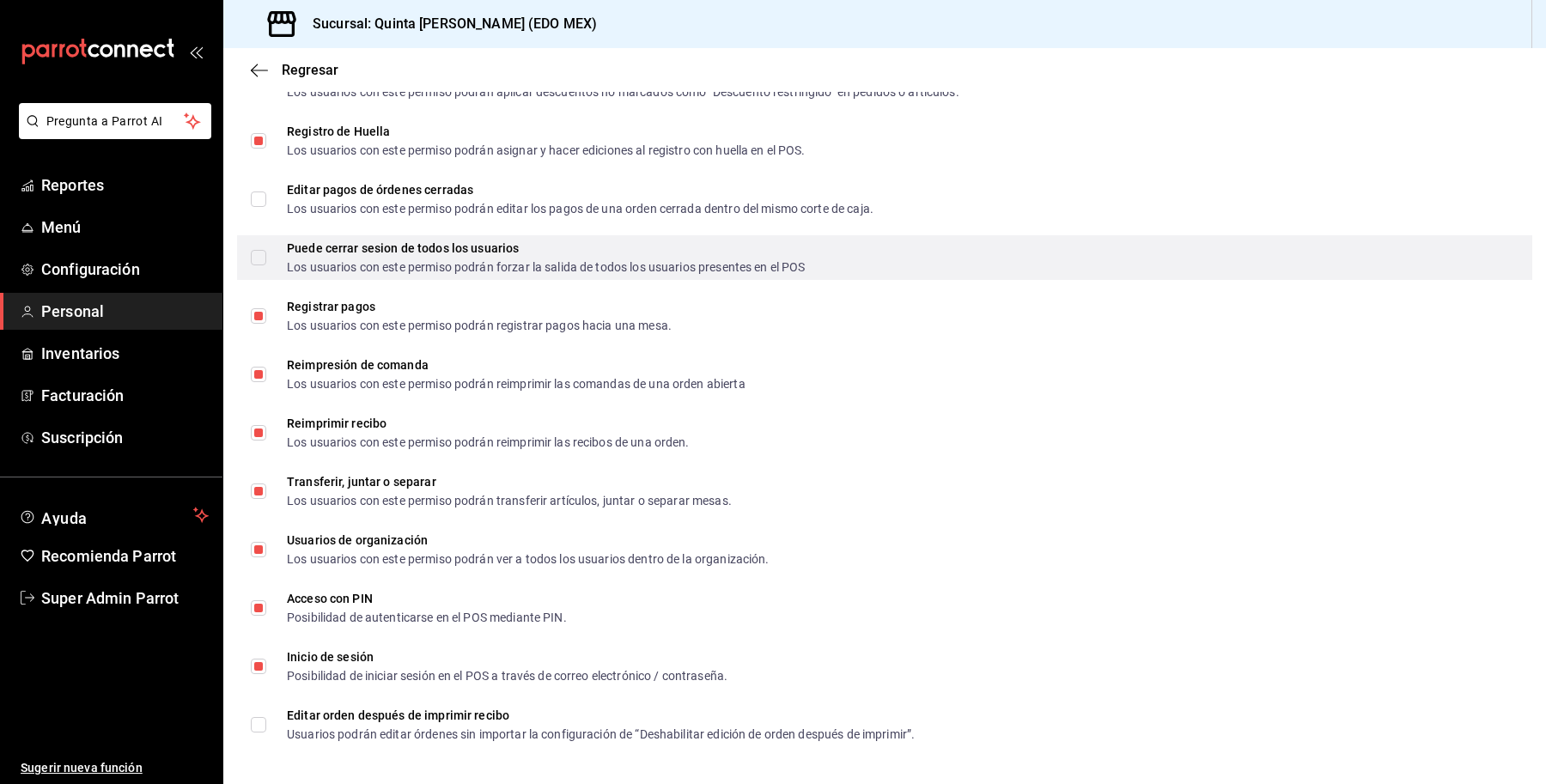
click at [259, 250] on input "Puede cerrar sesion de todos los usuarios Los usuarios con este permiso podrán …" at bounding box center [258, 257] width 16 height 16
checkbox input "true"
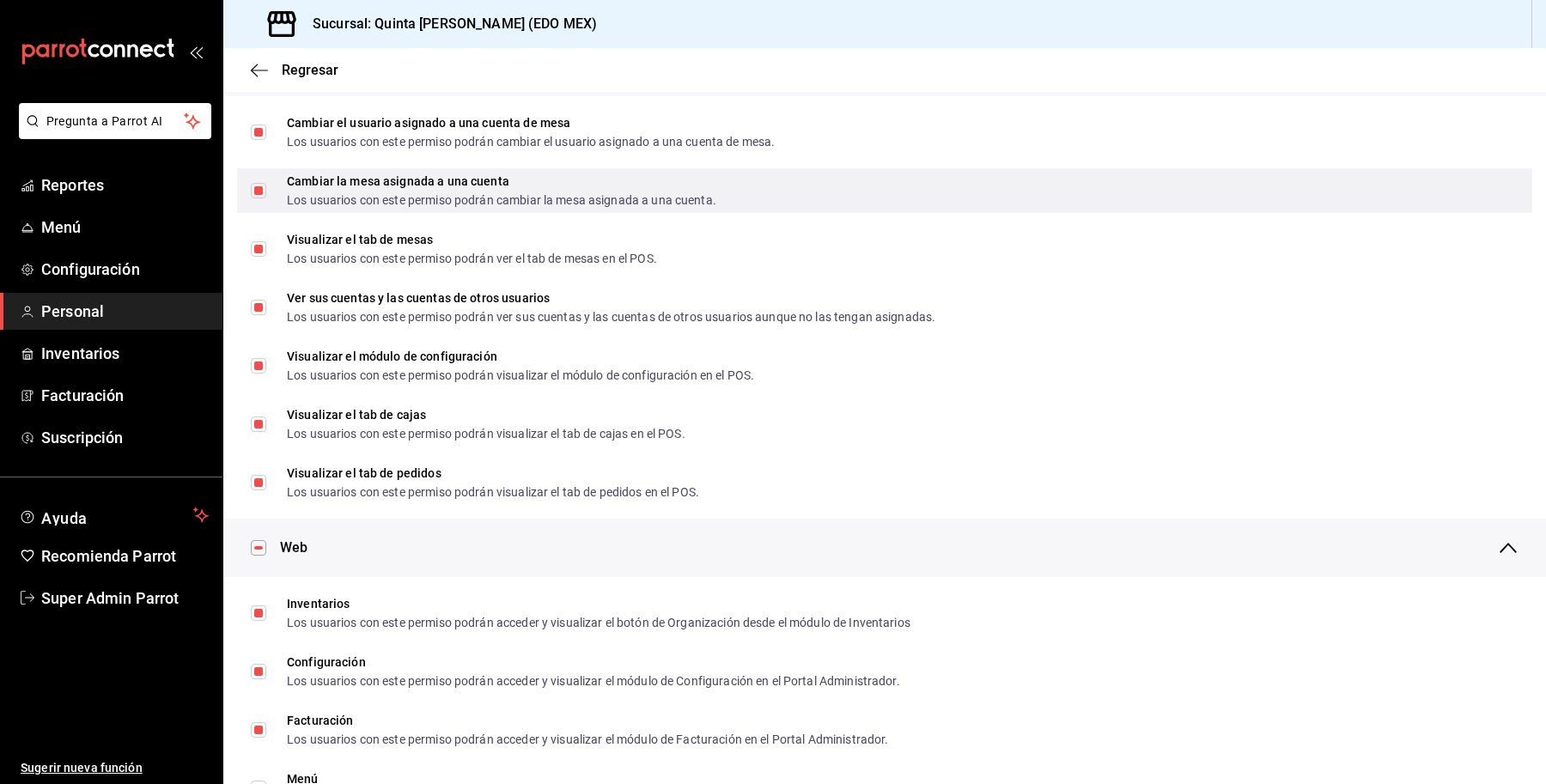
scroll to position [0, 0]
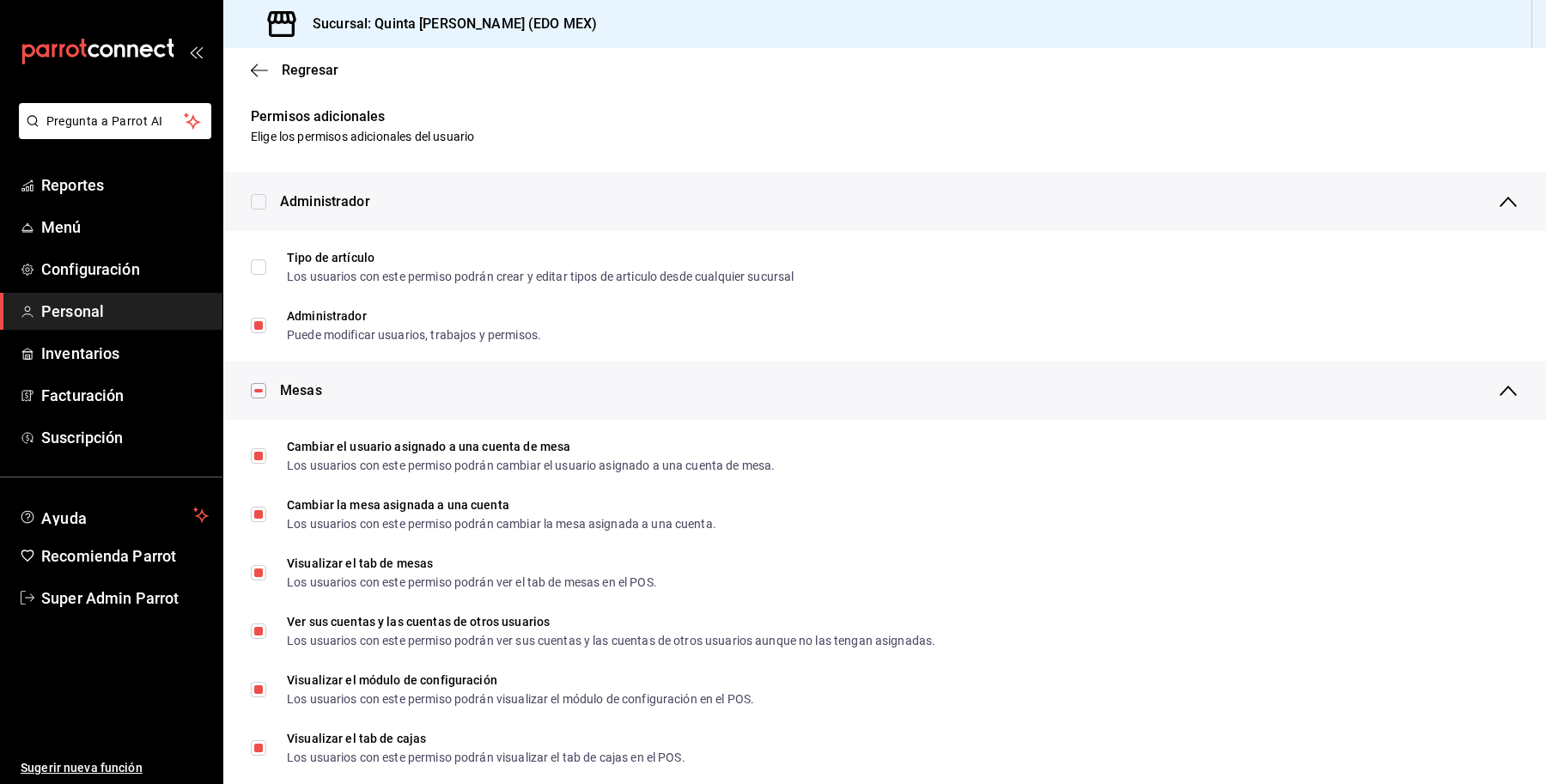
click at [293, 66] on span "Regresar" at bounding box center [310, 70] width 57 height 17
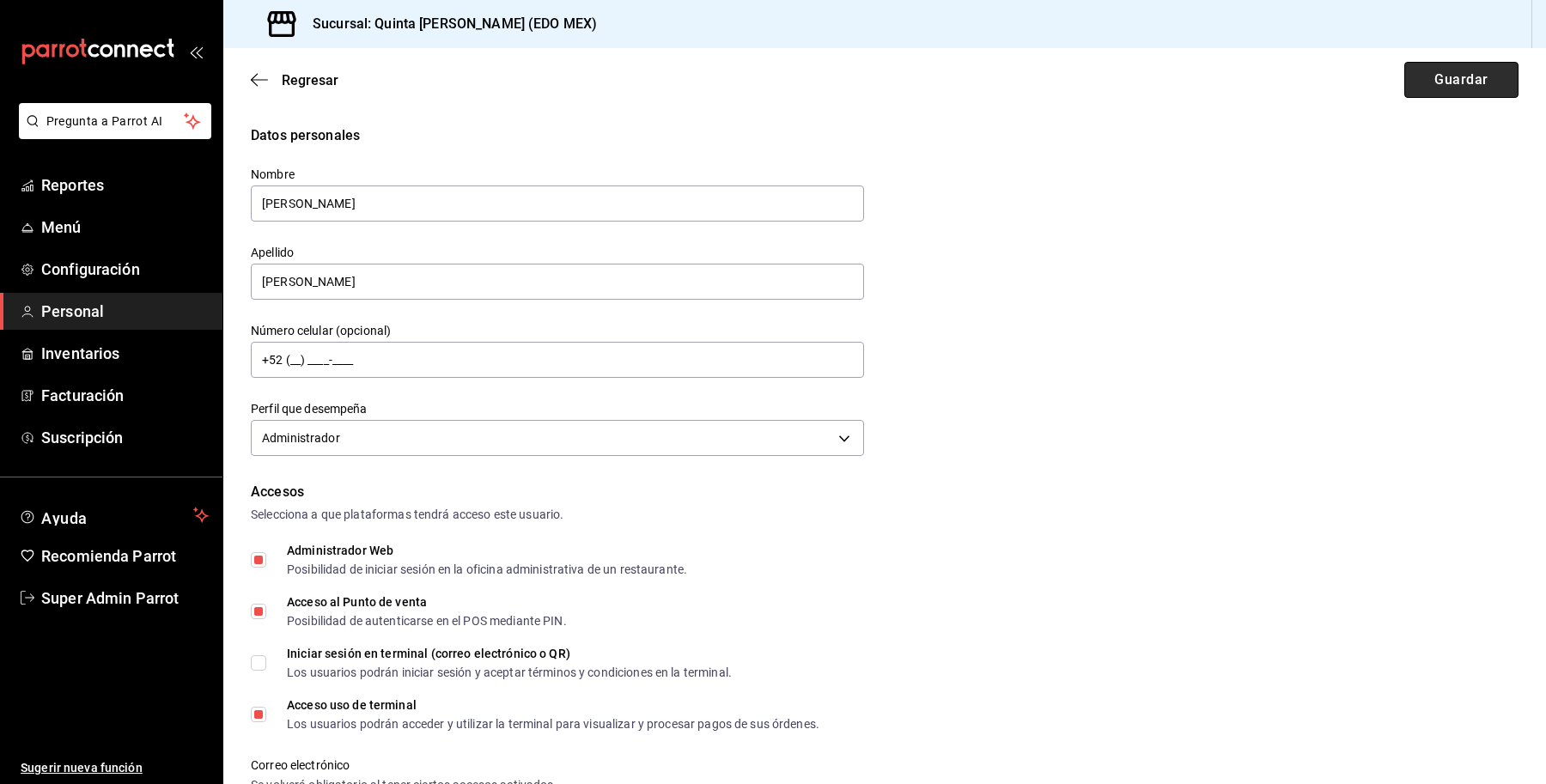
click at [1440, 62] on button "Guardar" at bounding box center [1461, 79] width 114 height 36
